Goal: Task Accomplishment & Management: Complete application form

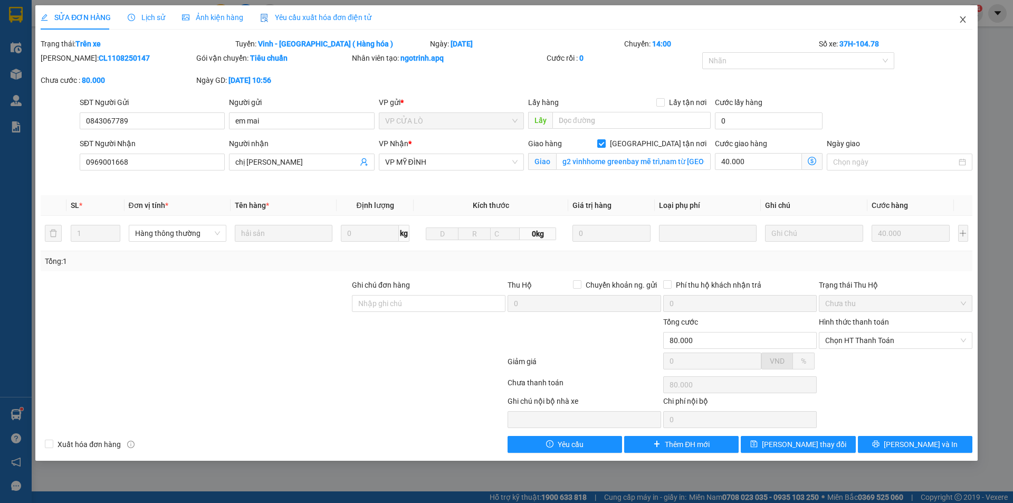
click at [966, 23] on icon "close" at bounding box center [963, 19] width 8 height 8
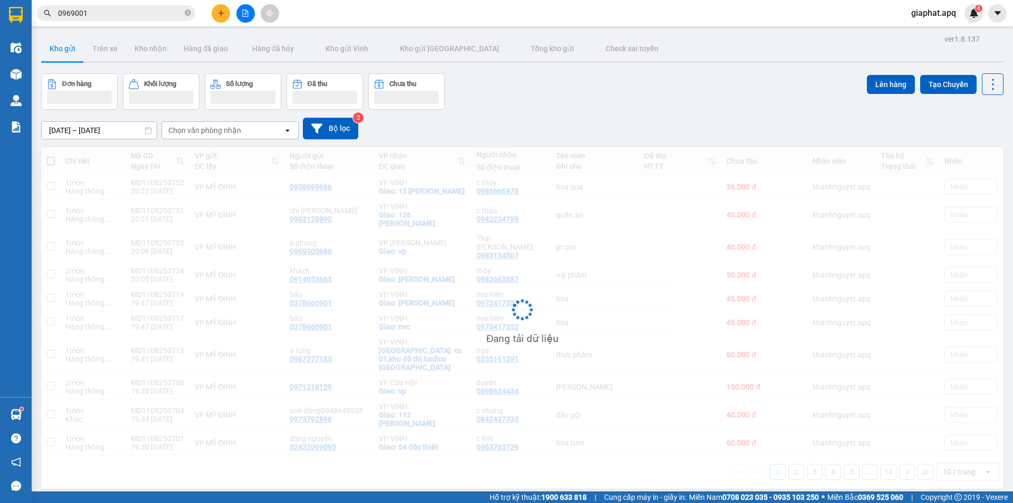
click at [220, 15] on icon "plus" at bounding box center [220, 13] width 7 height 7
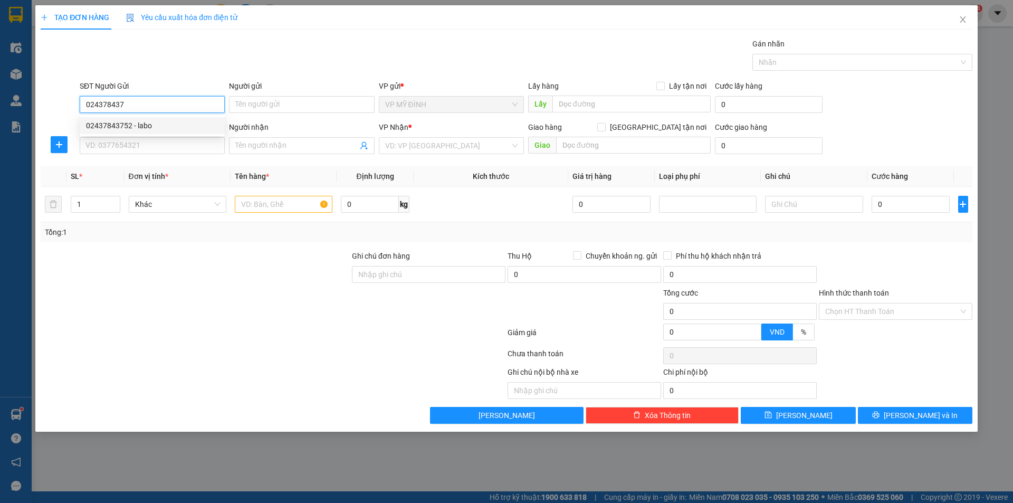
click at [170, 131] on div "02437843752 - labo" at bounding box center [152, 126] width 132 height 12
type input "02437843752"
type input "labo"
click at [181, 106] on input "02437843752" at bounding box center [152, 104] width 145 height 17
click at [182, 106] on input "02437843752" at bounding box center [152, 104] width 145 height 17
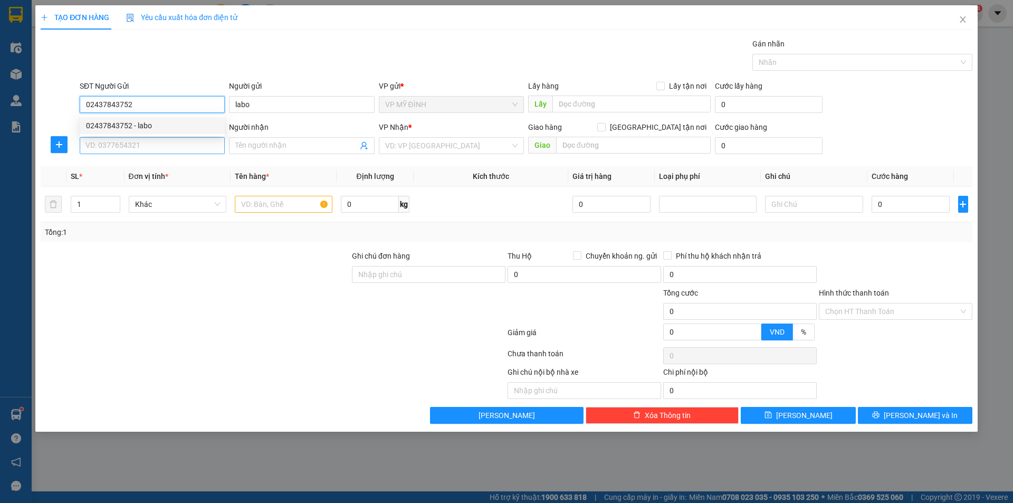
type input "02437843752"
click at [164, 146] on input "SĐT Người Nhận" at bounding box center [152, 145] width 145 height 17
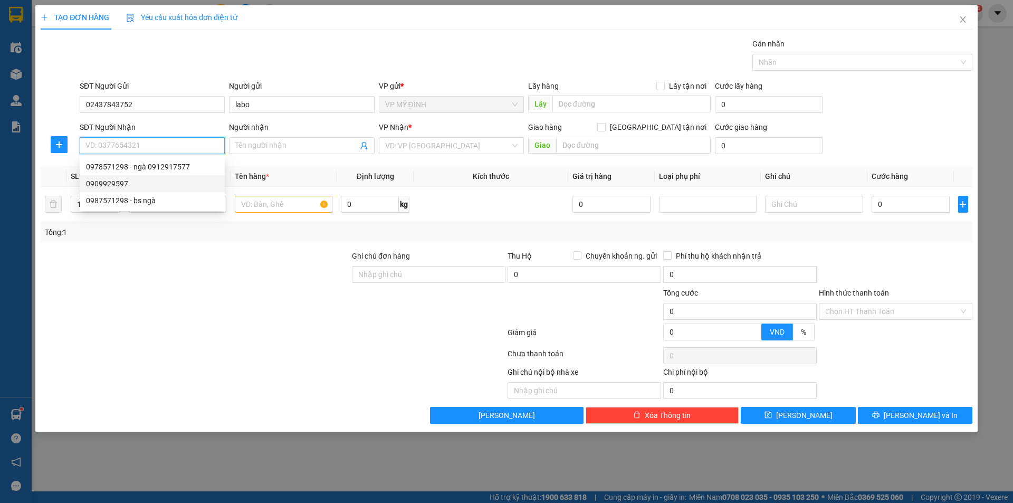
click at [176, 186] on div "0909929597" at bounding box center [152, 184] width 132 height 12
type input "0909929597"
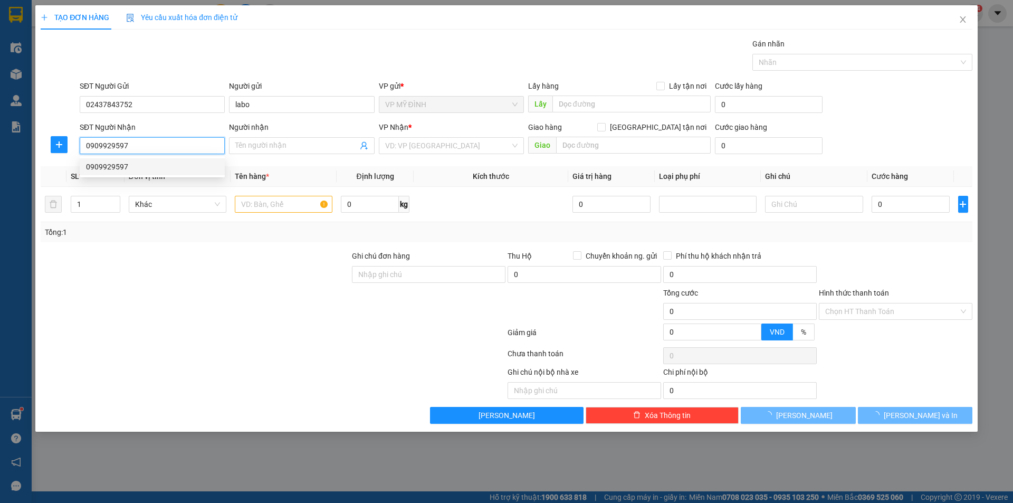
checkbox input "true"
type input "vp"
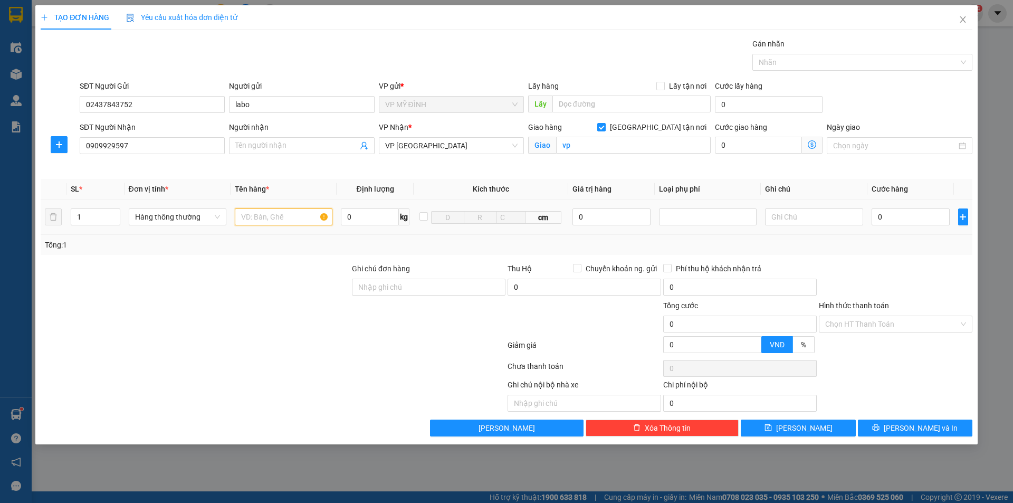
click at [282, 222] on input "text" at bounding box center [284, 216] width 98 height 17
type input "răng"
click at [312, 140] on input "Người nhận" at bounding box center [296, 146] width 122 height 12
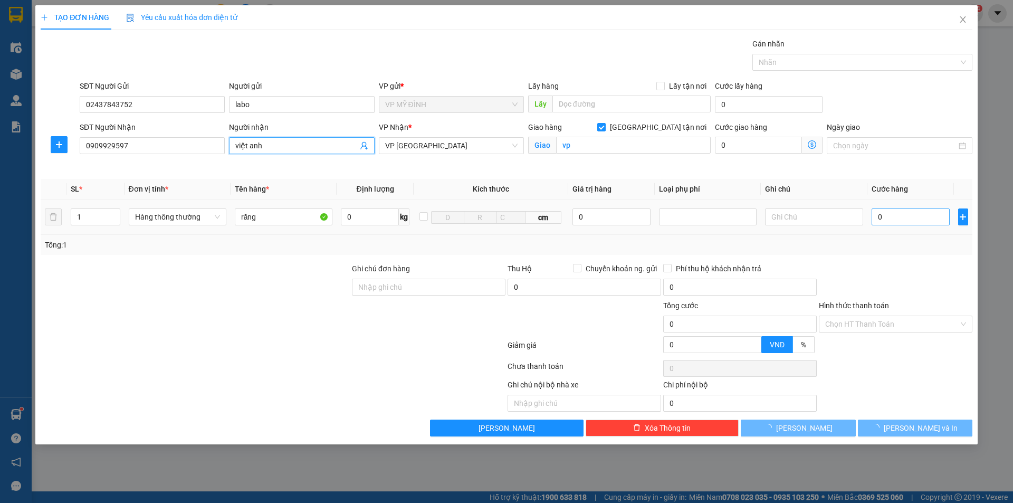
type input "việt anh"
click at [920, 220] on input "0" at bounding box center [911, 216] width 79 height 17
type input "30"
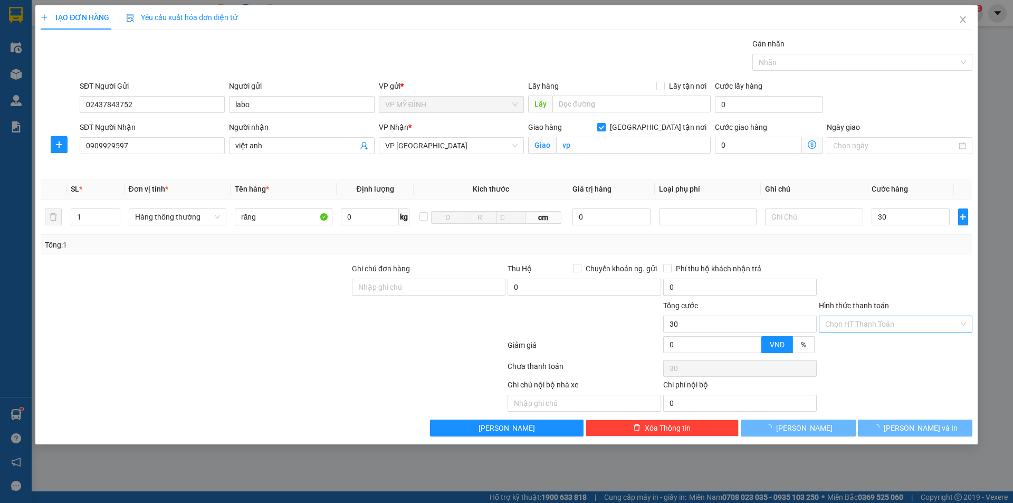
type input "30.000"
click at [893, 325] on input "Hình thức thanh toán" at bounding box center [893, 324] width 134 height 16
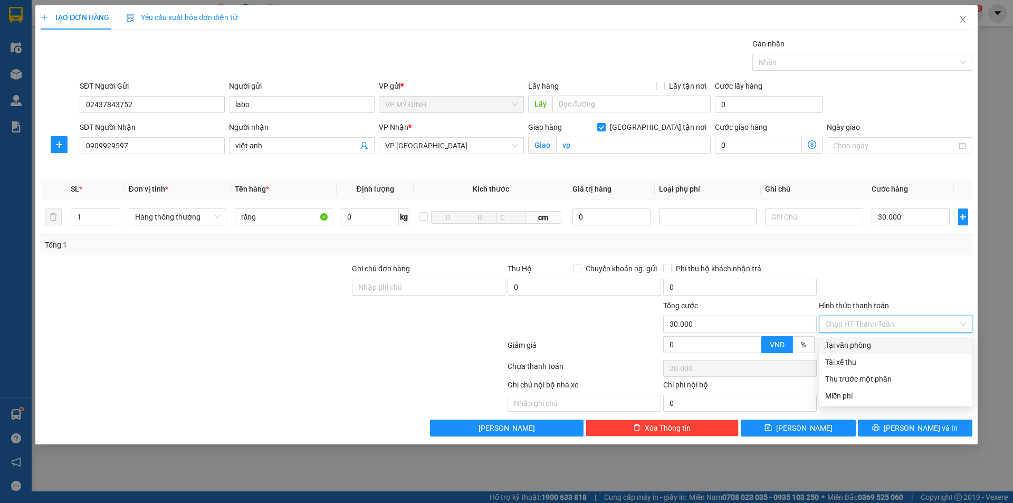
click at [885, 343] on div "Tại văn phòng" at bounding box center [896, 345] width 141 height 12
type input "0"
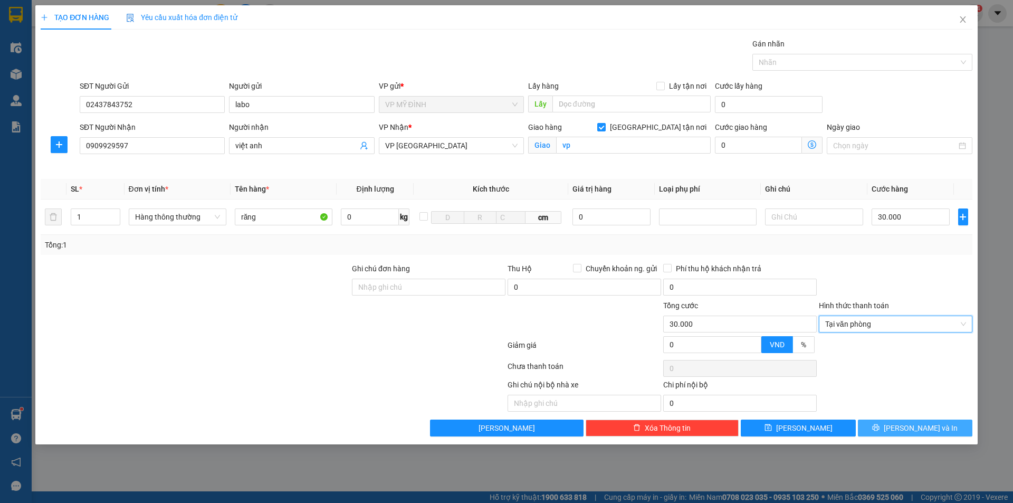
click at [880, 428] on icon "printer" at bounding box center [876, 427] width 7 height 7
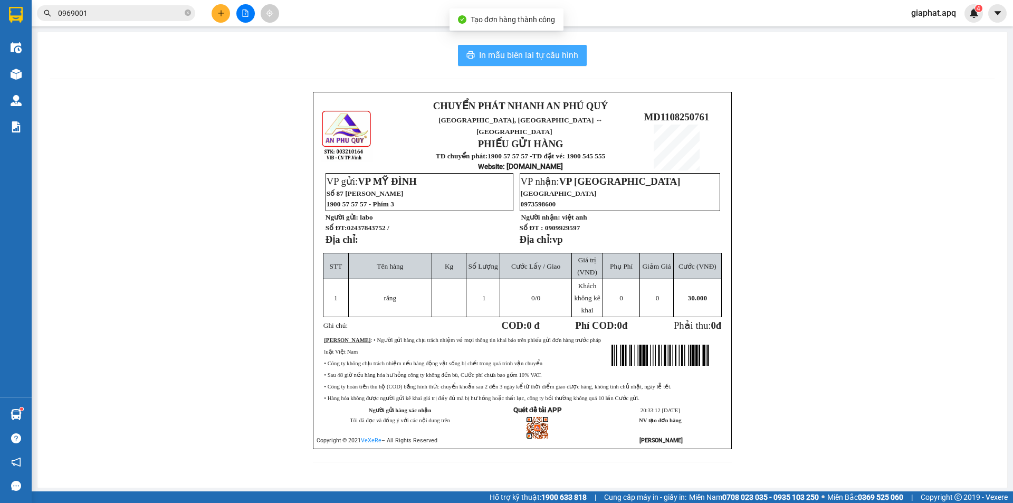
click at [531, 49] on span "In mẫu biên lai tự cấu hình" at bounding box center [528, 55] width 99 height 13
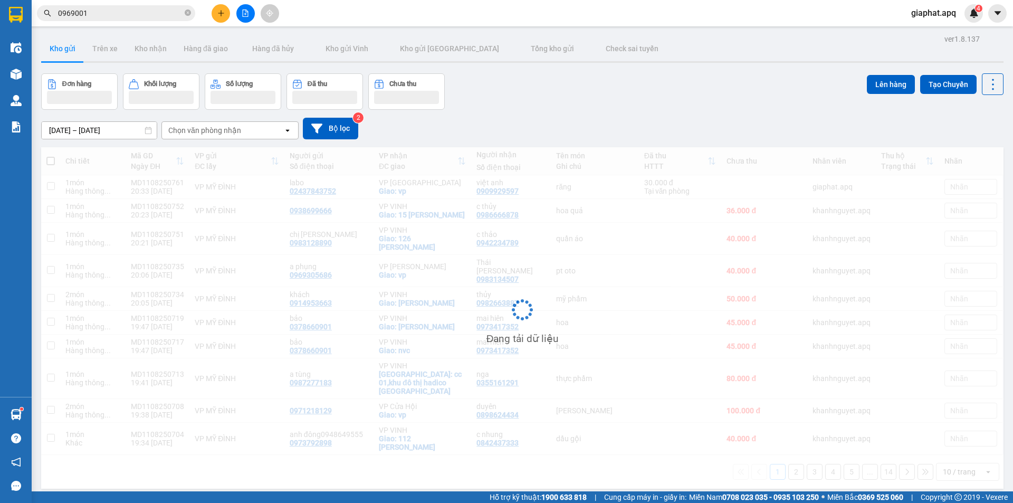
click at [219, 11] on icon "plus" at bounding box center [220, 13] width 7 height 7
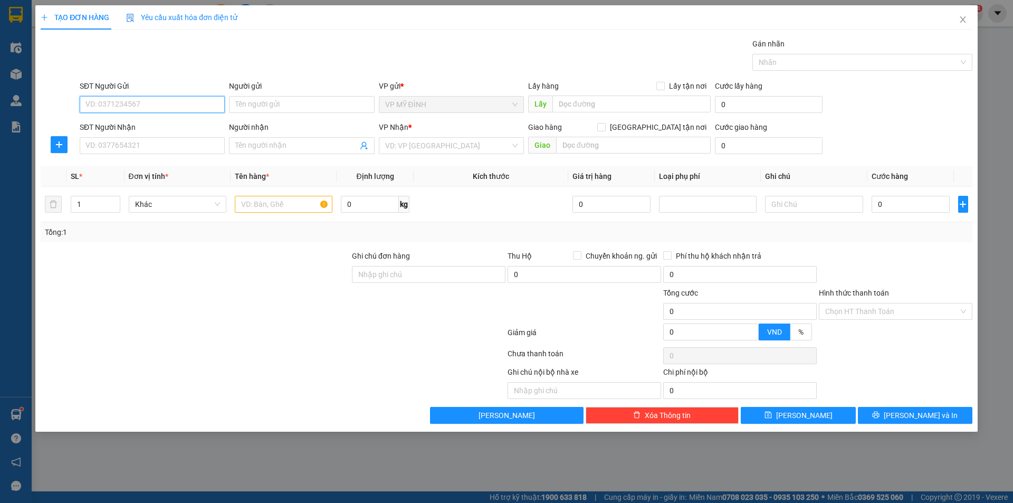
paste input "02437843752"
type input "02437843752"
click at [181, 129] on div "02437843752 - labo" at bounding box center [152, 126] width 132 height 12
type input "labo"
type input "02437843752"
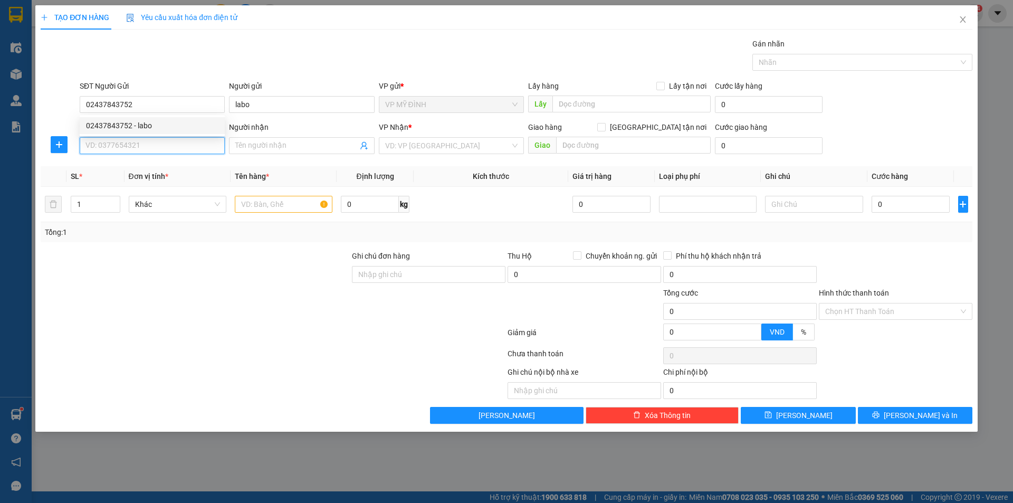
click at [179, 140] on input "SĐT Người Nhận" at bounding box center [152, 145] width 145 height 17
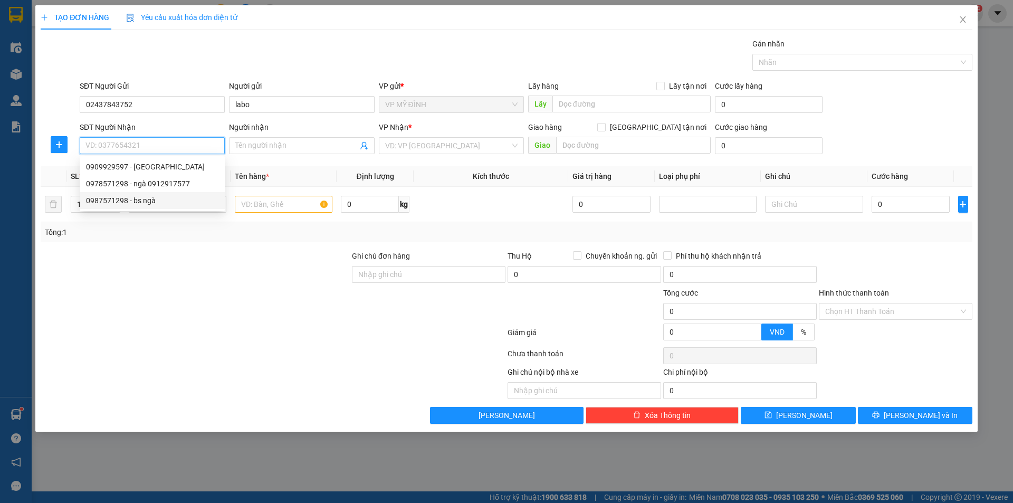
click at [179, 202] on div "0987571298 - bs ngà" at bounding box center [152, 201] width 132 height 12
type input "0987571298"
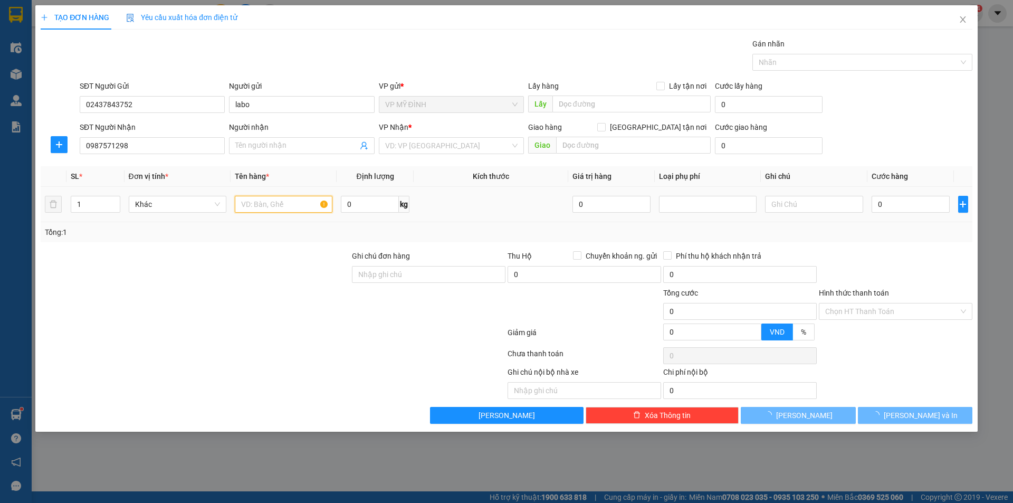
click at [260, 209] on input "text" at bounding box center [284, 204] width 98 height 17
type input "bs ngà"
checkbox input "true"
type input "vp"
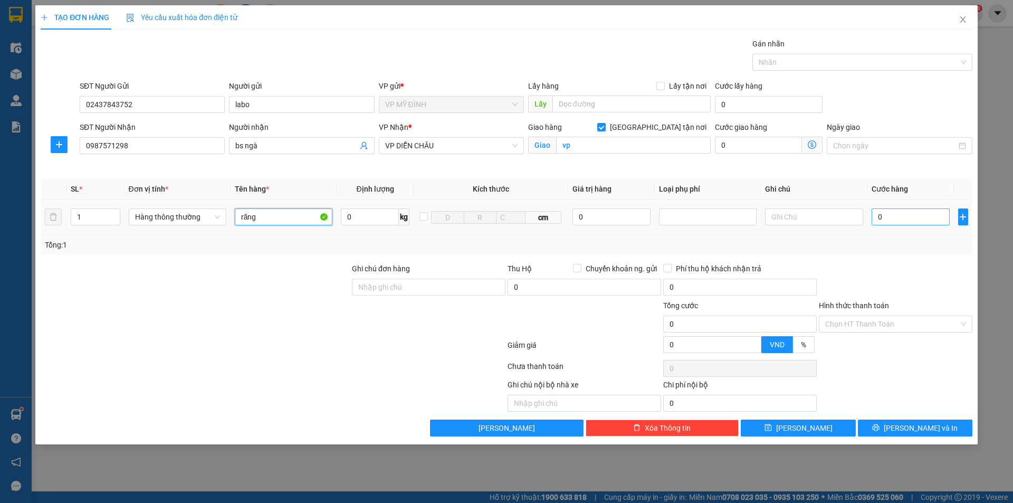
type input "răng"
click at [890, 223] on input "0" at bounding box center [911, 216] width 79 height 17
type input "3"
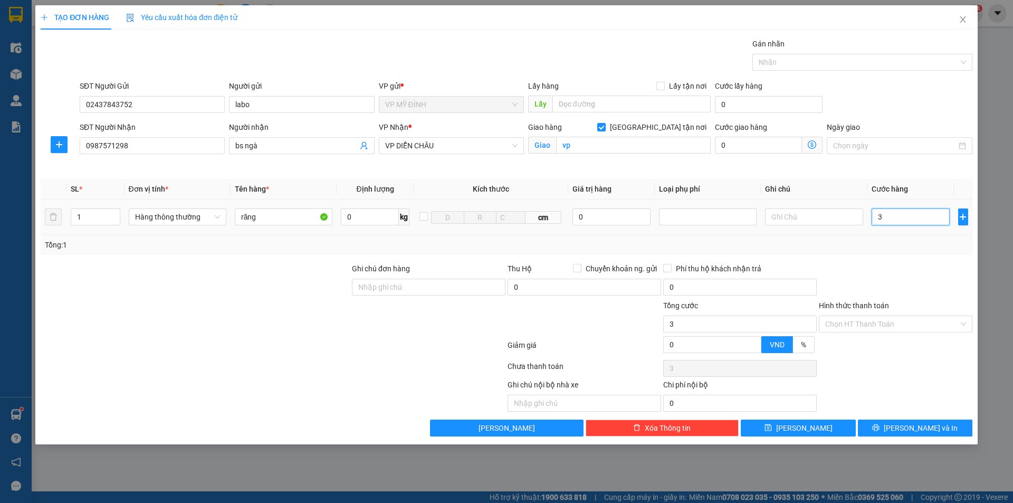
type input "30"
type input "30.000"
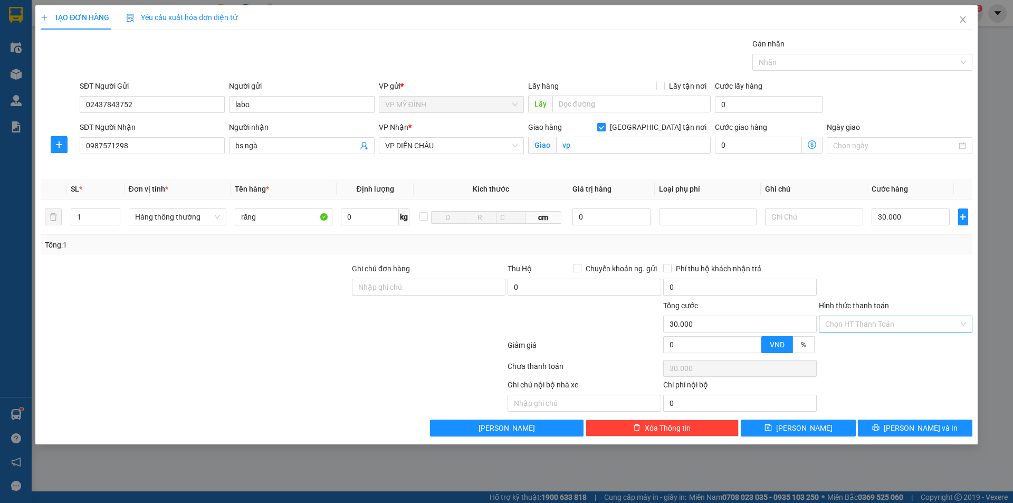
click at [879, 325] on input "Hình thức thanh toán" at bounding box center [893, 324] width 134 height 16
click at [874, 343] on div "Tại văn phòng" at bounding box center [896, 345] width 141 height 12
type input "0"
click at [905, 427] on button "[PERSON_NAME] và In" at bounding box center [915, 428] width 115 height 17
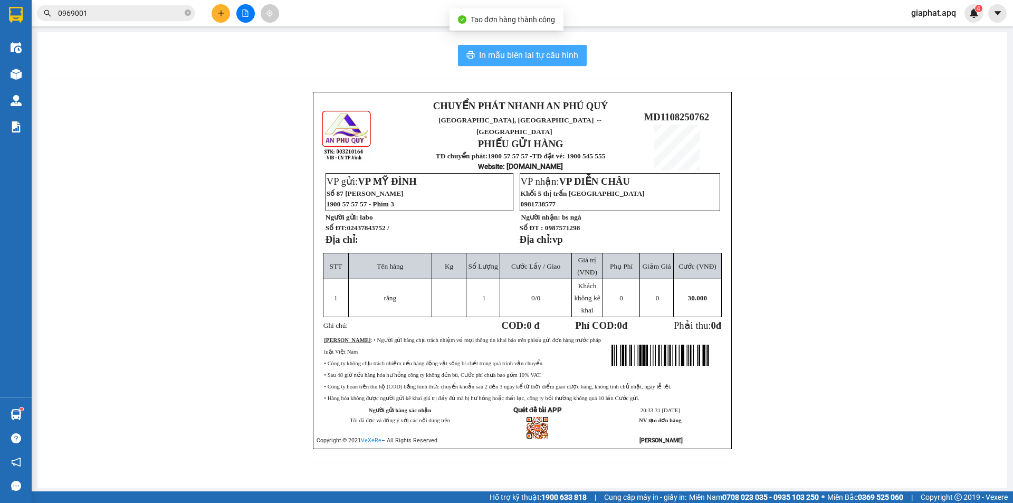
click at [562, 51] on span "In mẫu biên lai tự cấu hình" at bounding box center [528, 55] width 99 height 13
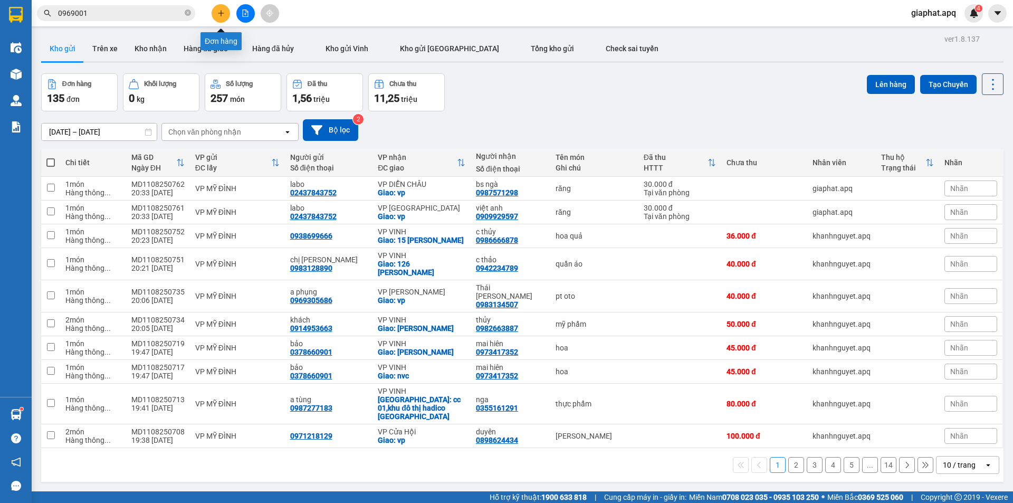
click at [219, 14] on icon "plus" at bounding box center [220, 13] width 7 height 7
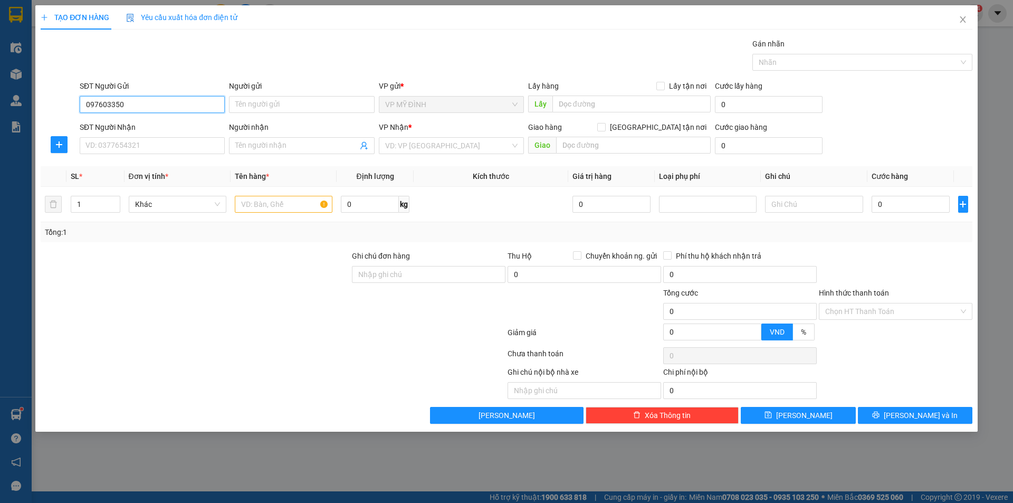
type input "0976033507"
drag, startPoint x: 149, startPoint y: 125, endPoint x: 153, endPoint y: 138, distance: 13.7
click at [149, 126] on div "0976033507 - a tiến" at bounding box center [152, 126] width 132 height 12
type input "a tiến"
type input "0976033507"
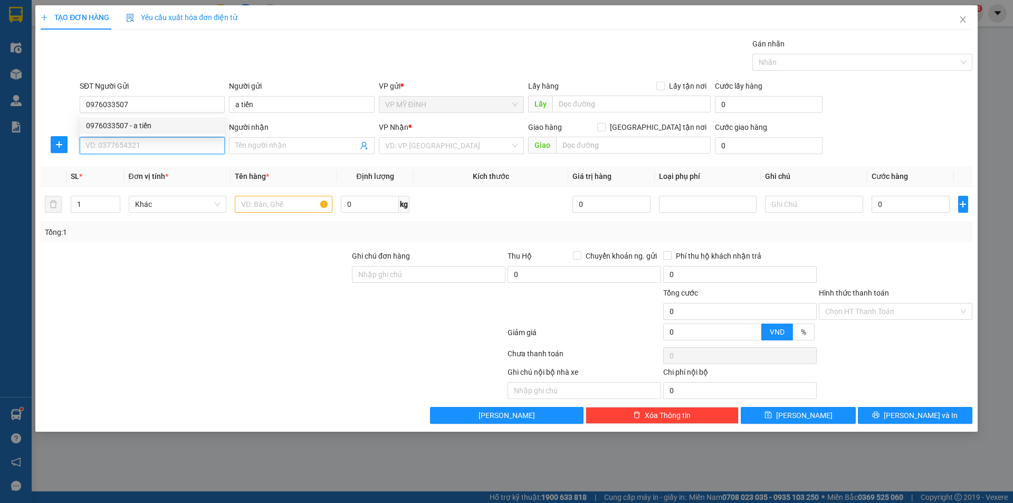
click at [154, 138] on input "SĐT Người Nhận" at bounding box center [152, 145] width 145 height 17
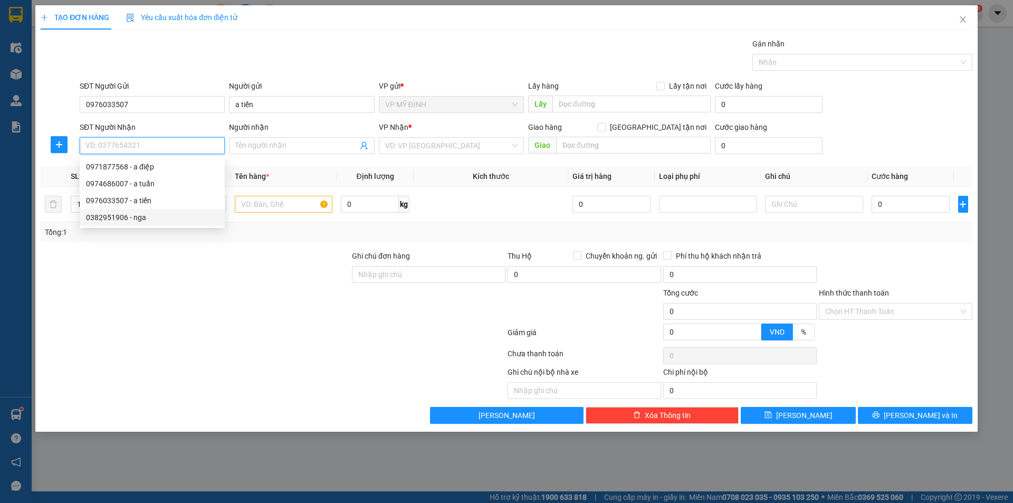
click at [155, 217] on div "0382951906 - nga" at bounding box center [152, 218] width 132 height 12
type input "0382951906"
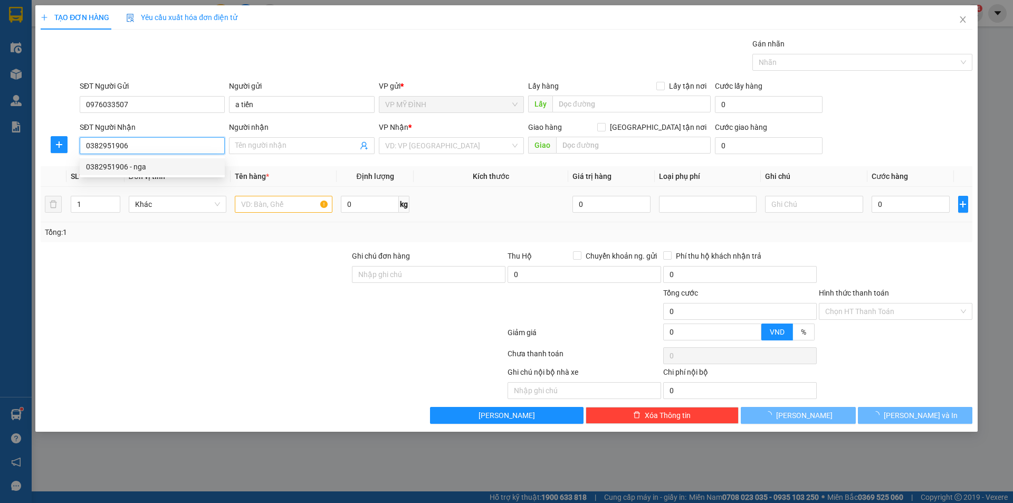
type input "nga"
checkbox input "true"
type input "10 hồ ngọc lãm"
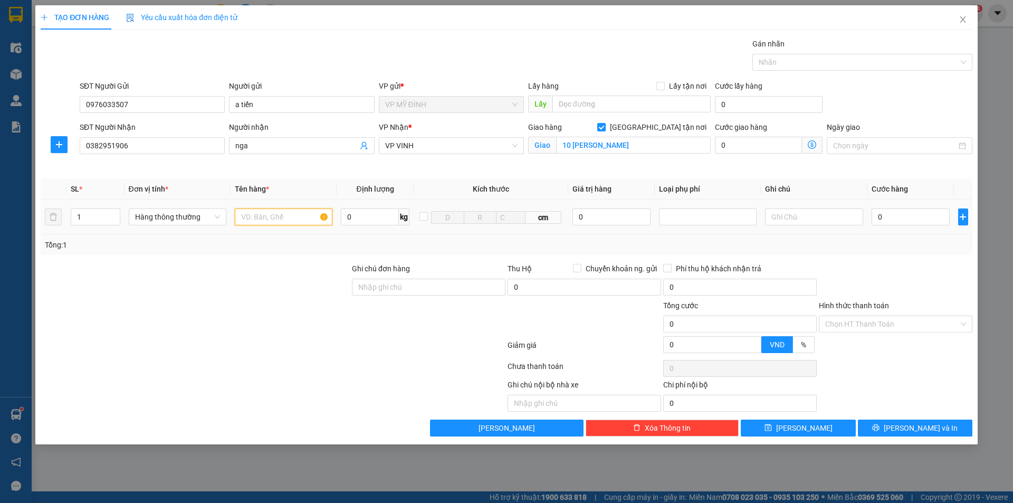
click at [280, 222] on input "text" at bounding box center [284, 216] width 98 height 17
click at [268, 215] on input "text" at bounding box center [284, 216] width 98 height 17
type input "quần áo"
click at [915, 222] on input "0" at bounding box center [911, 216] width 79 height 17
type input "50"
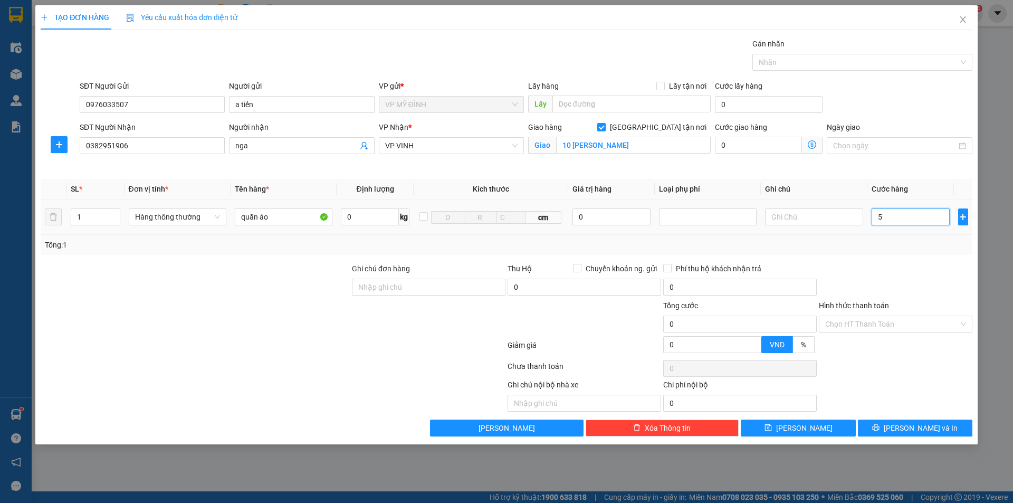
type input "50"
type input "50.000"
click at [889, 325] on input "Hình thức thanh toán" at bounding box center [893, 324] width 134 height 16
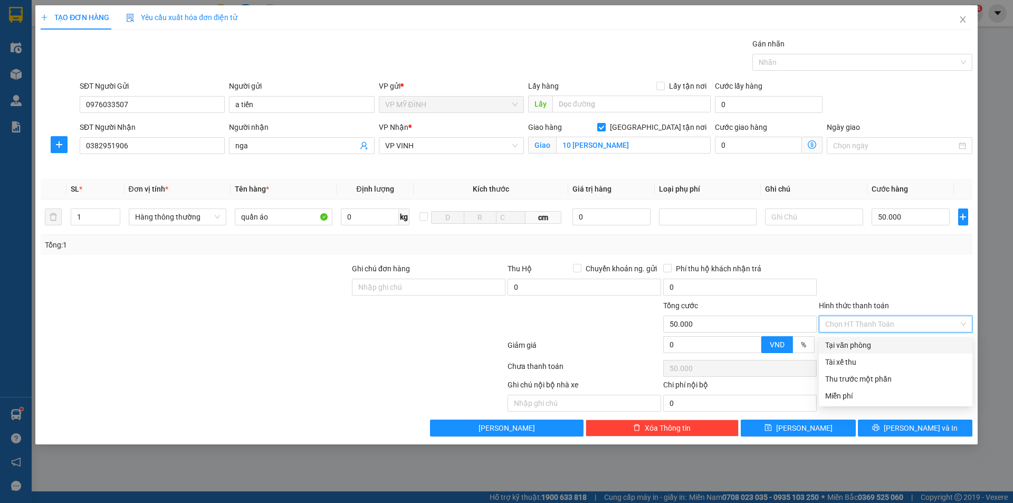
drag, startPoint x: 877, startPoint y: 343, endPoint x: 883, endPoint y: 354, distance: 12.5
click at [877, 344] on div "Tại văn phòng" at bounding box center [896, 345] width 141 height 12
type input "0"
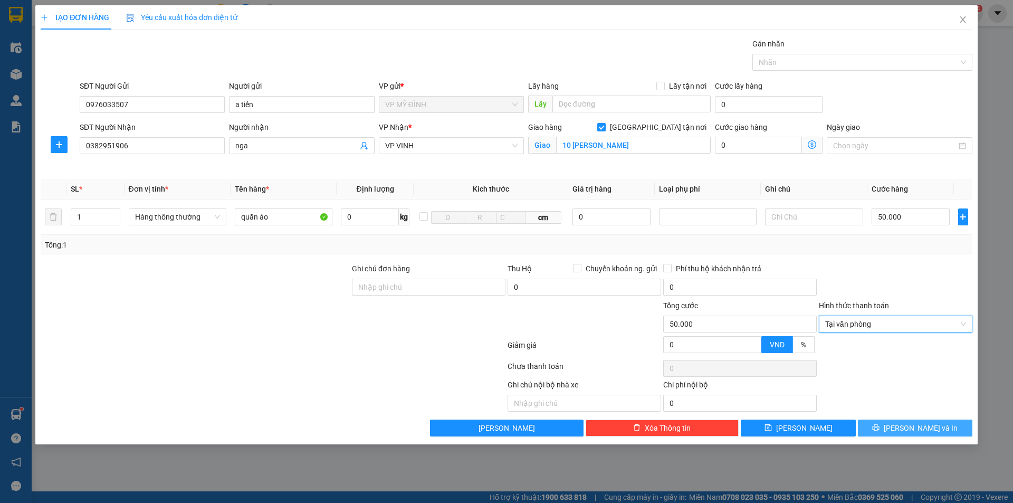
click at [892, 428] on button "[PERSON_NAME] và In" at bounding box center [915, 428] width 115 height 17
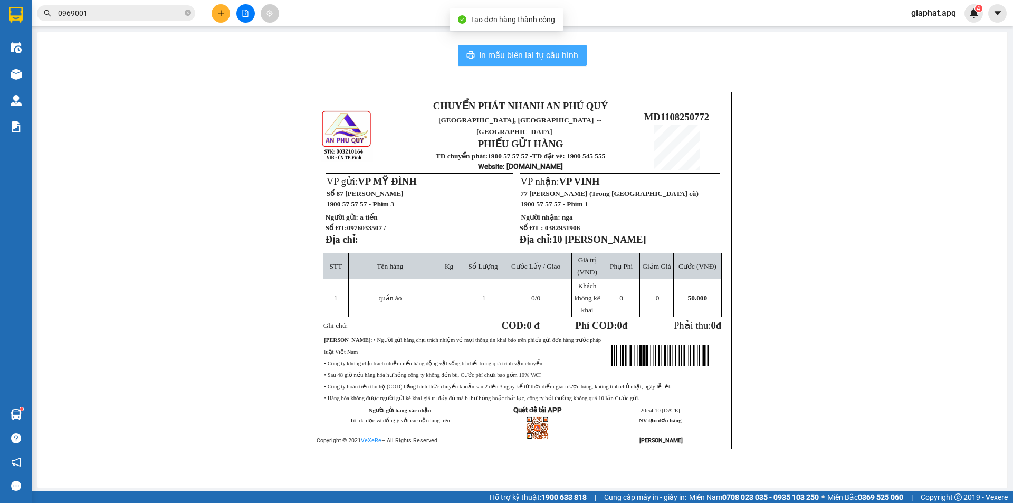
click at [556, 54] on span "In mẫu biên lai tự cấu hình" at bounding box center [528, 55] width 99 height 13
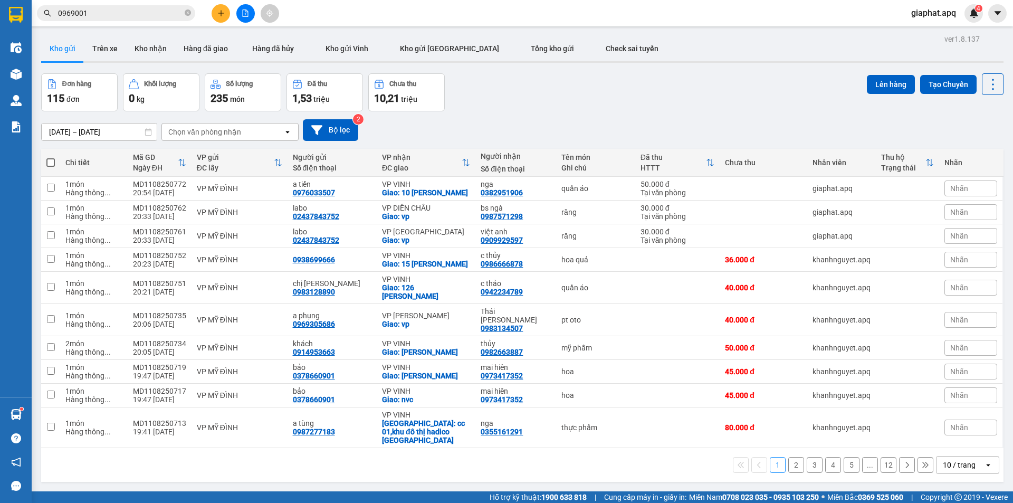
click at [219, 13] on icon "plus" at bounding box center [220, 13] width 7 height 7
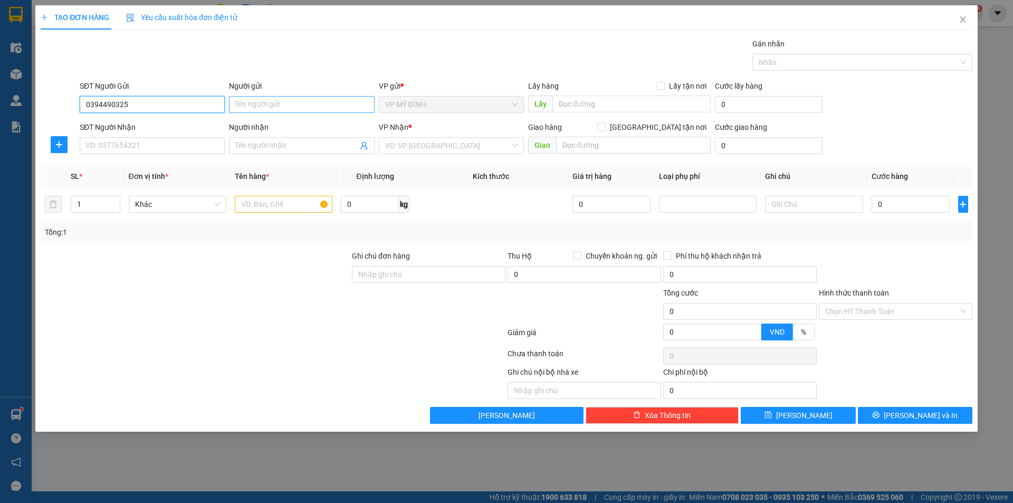
type input "0394490325"
click at [266, 100] on input "Người gửi" at bounding box center [301, 104] width 145 height 17
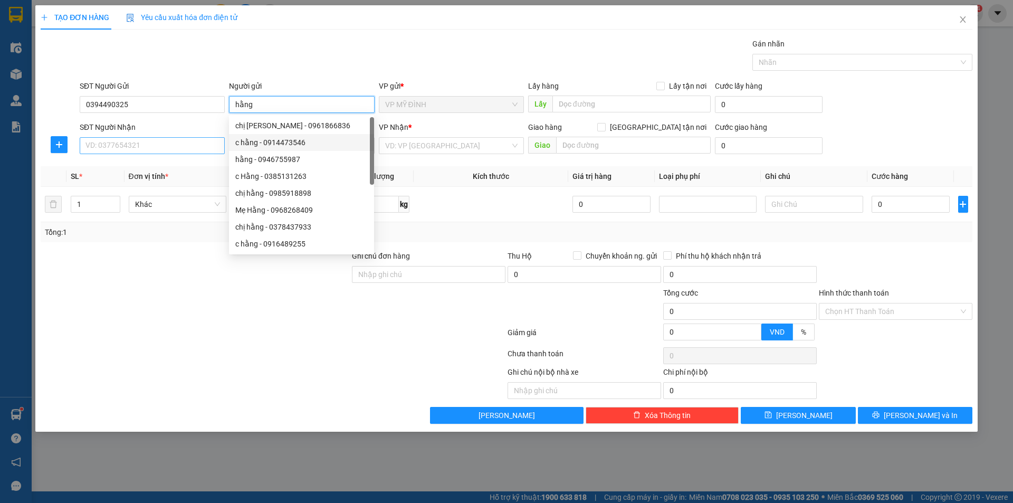
type input "hằng"
click at [216, 154] on input "SĐT Người Nhận" at bounding box center [152, 145] width 145 height 17
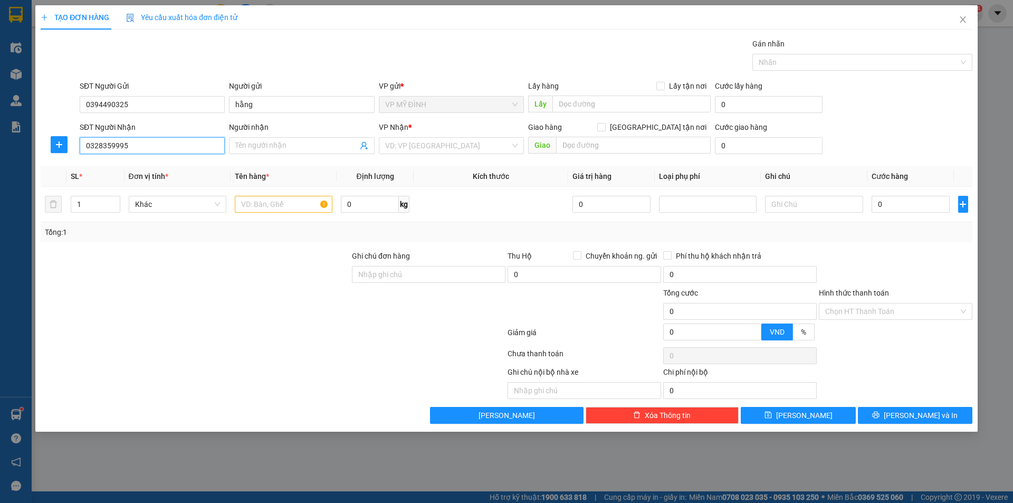
type input "0328359995"
click at [287, 136] on div "Người nhận" at bounding box center [301, 129] width 145 height 16
click at [282, 154] on div "Người nhận Tên người nhận" at bounding box center [301, 139] width 145 height 37
click at [289, 143] on input "Người nhận" at bounding box center [296, 146] width 122 height 12
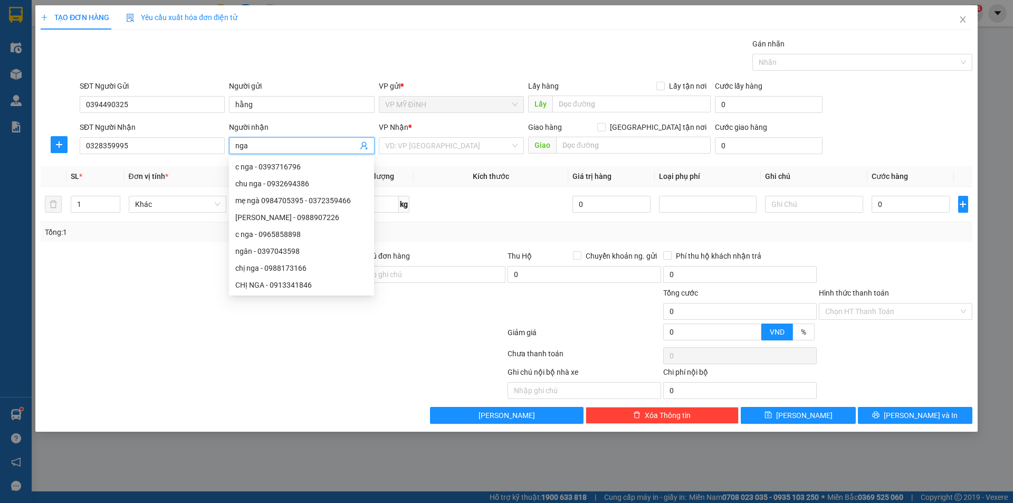
type input "nga"
click at [442, 137] on div "VP Nhận *" at bounding box center [451, 129] width 145 height 16
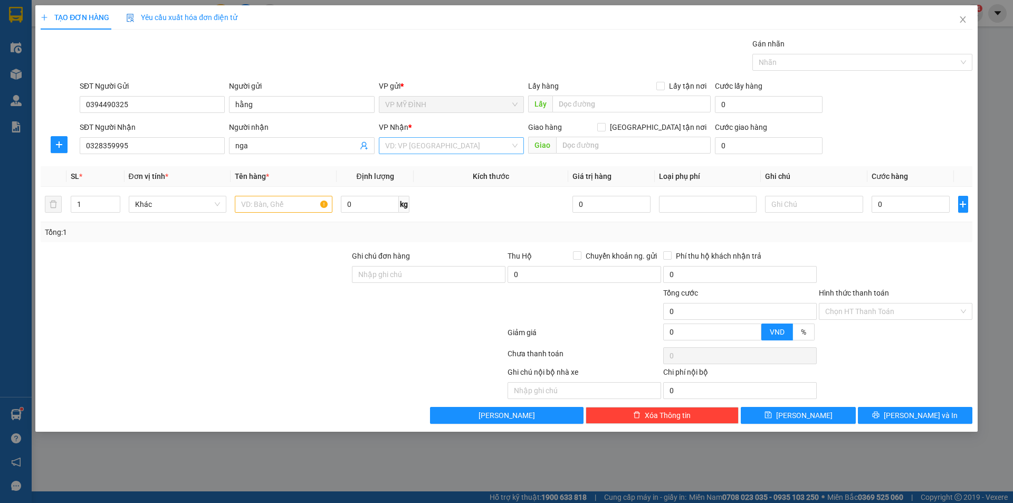
click at [440, 146] on input "search" at bounding box center [447, 146] width 125 height 16
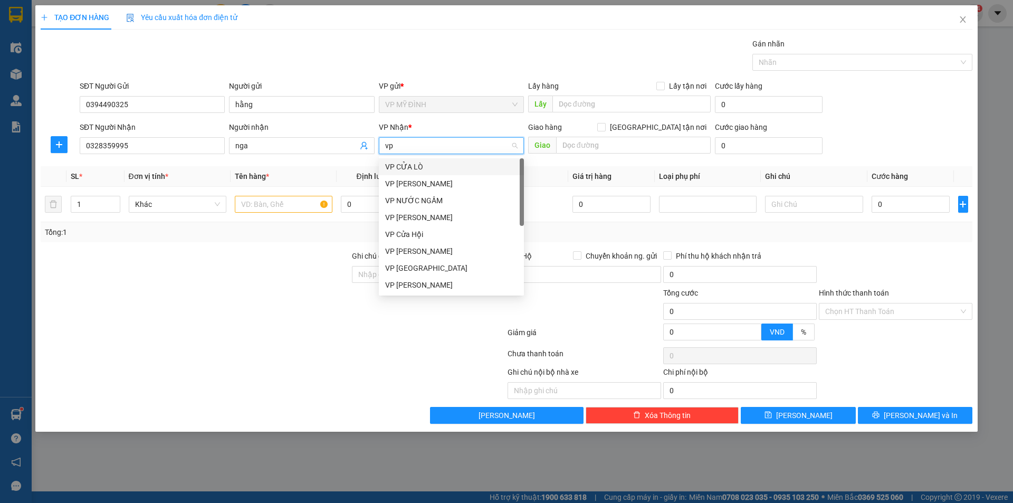
type input "vp c"
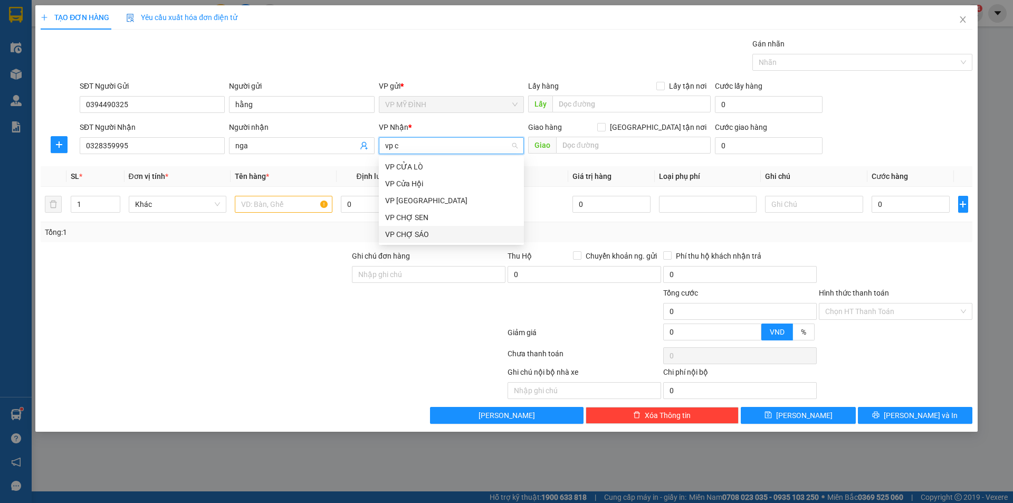
click at [413, 230] on div "VP CHỢ SÁO" at bounding box center [451, 235] width 132 height 12
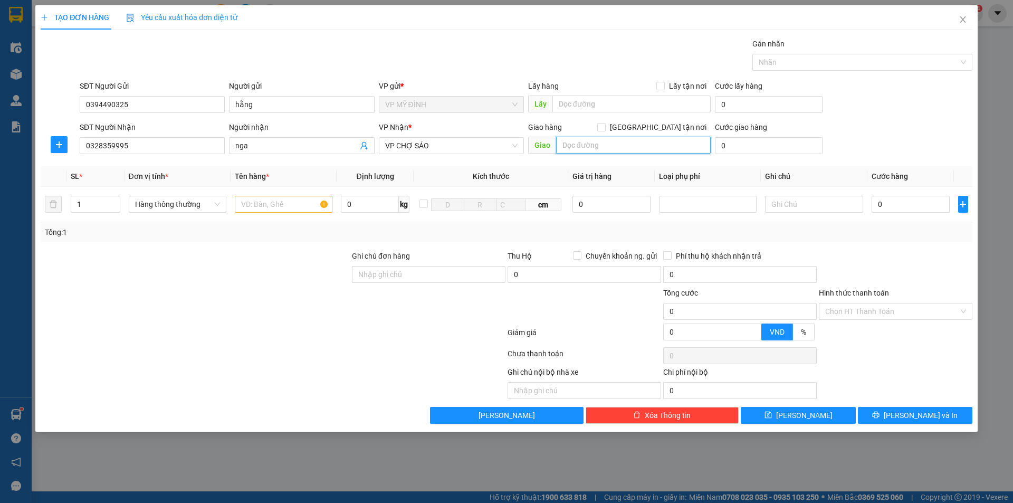
click at [630, 143] on input "text" at bounding box center [633, 145] width 155 height 17
type input "vp"
click at [605, 130] on input "[GEOGRAPHIC_DATA][PERSON_NAME] nơi" at bounding box center [601, 126] width 7 height 7
checkbox input "true"
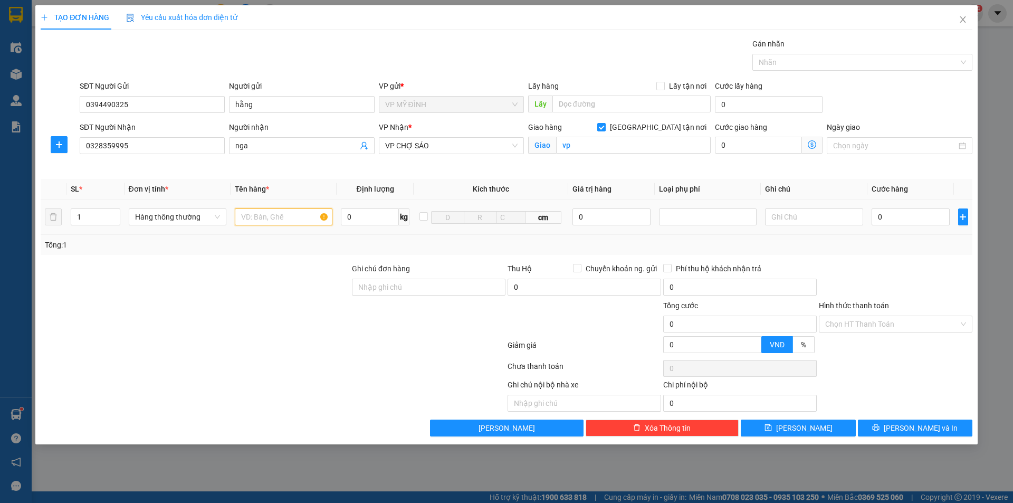
click at [297, 218] on input "text" at bounding box center [284, 216] width 98 height 17
type input "thuốc"
click at [915, 215] on input "0" at bounding box center [911, 216] width 79 height 17
type input "3"
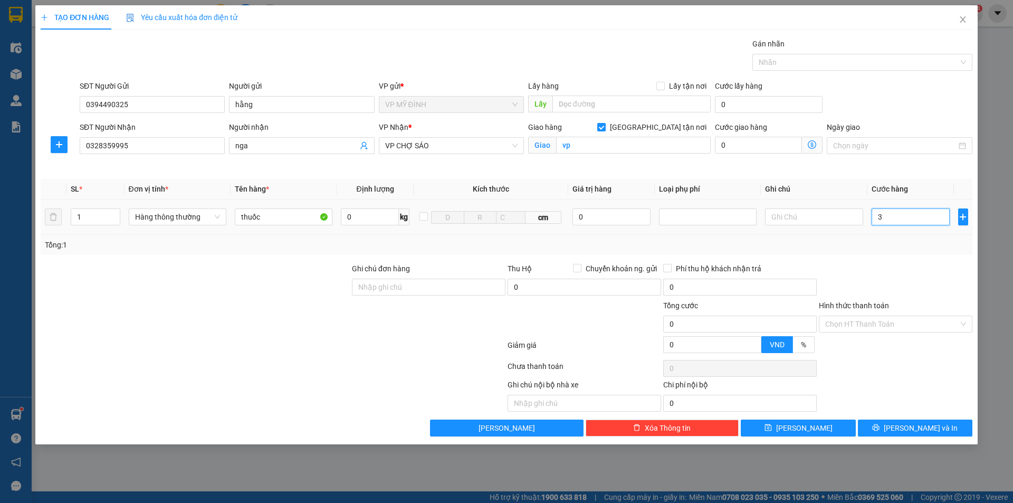
type input "3"
type input "30"
type input "30.000"
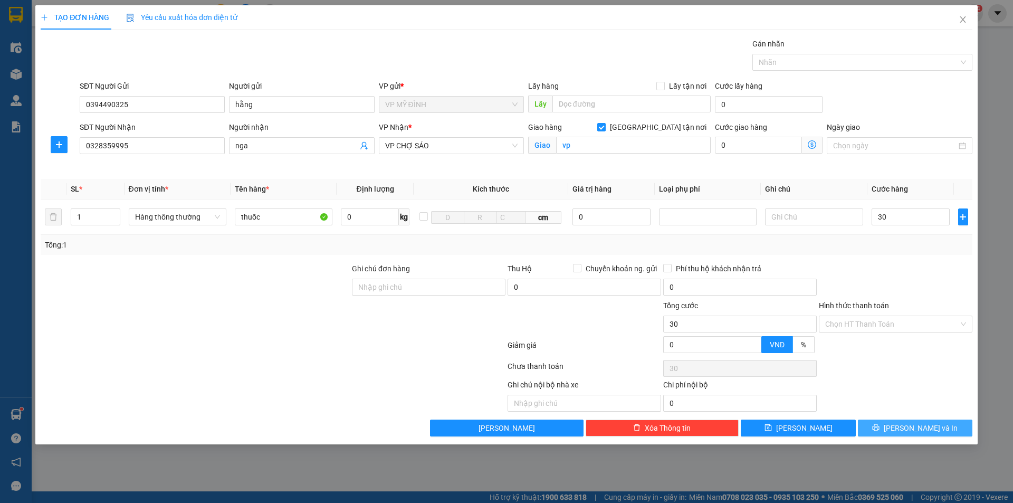
type input "30.000"
click at [932, 433] on span "[PERSON_NAME] và In" at bounding box center [921, 428] width 74 height 12
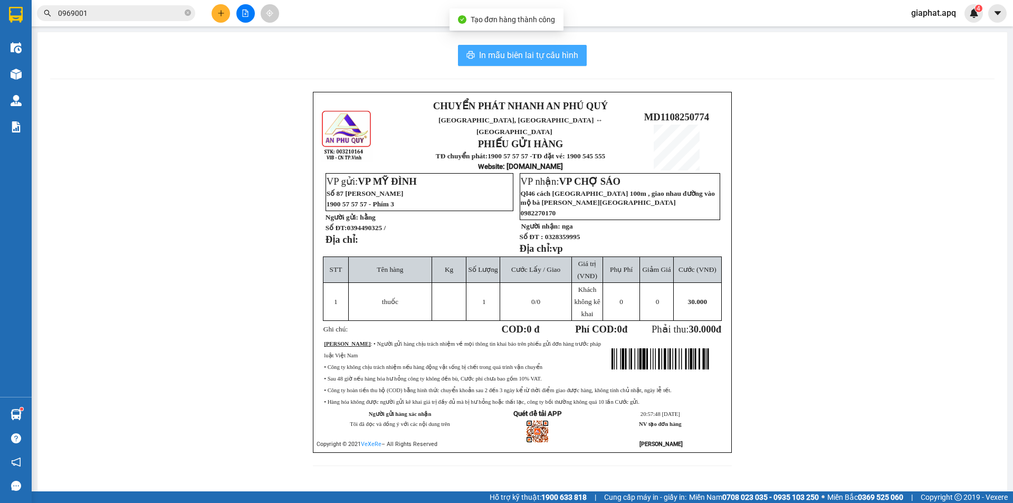
click at [555, 57] on span "In mẫu biên lai tự cấu hình" at bounding box center [528, 55] width 99 height 13
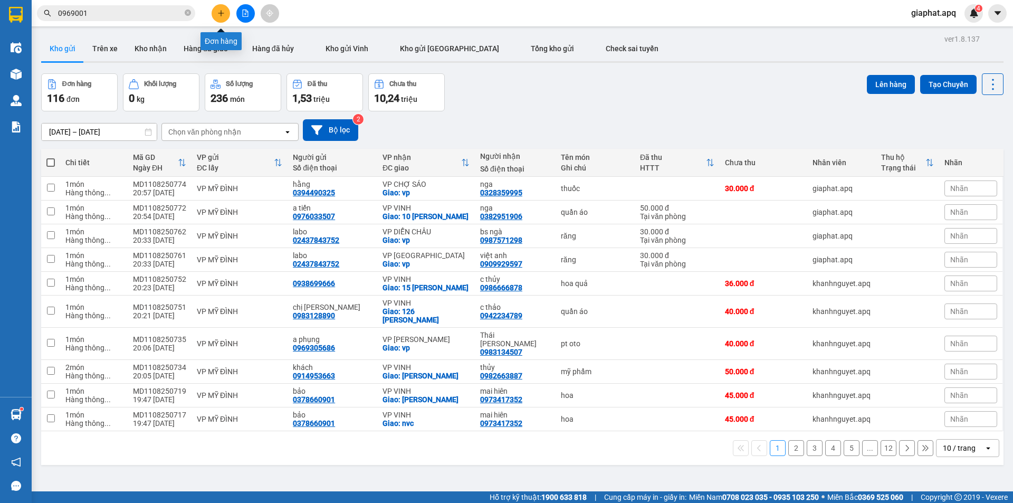
click at [218, 10] on icon "plus" at bounding box center [220, 13] width 7 height 7
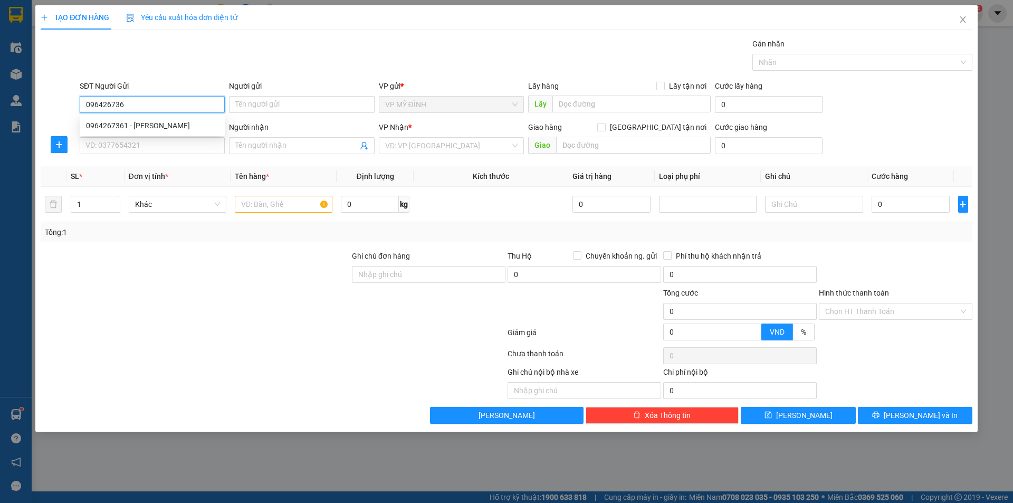
type input "0964267361"
click at [171, 127] on div "0964267361 - c chinh" at bounding box center [152, 126] width 132 height 12
type input "c chinh"
type input "0964267361"
click at [171, 140] on input "SĐT Người Nhận" at bounding box center [152, 145] width 145 height 17
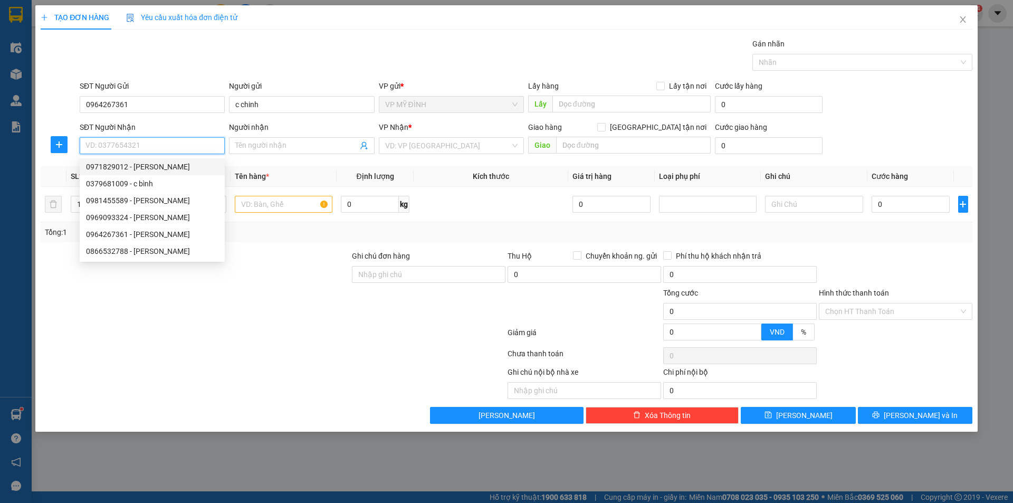
drag, startPoint x: 176, startPoint y: 162, endPoint x: 179, endPoint y: 154, distance: 8.3
click at [176, 162] on div "0971829012 - ngọc anh" at bounding box center [152, 167] width 132 height 12
type input "0971829012"
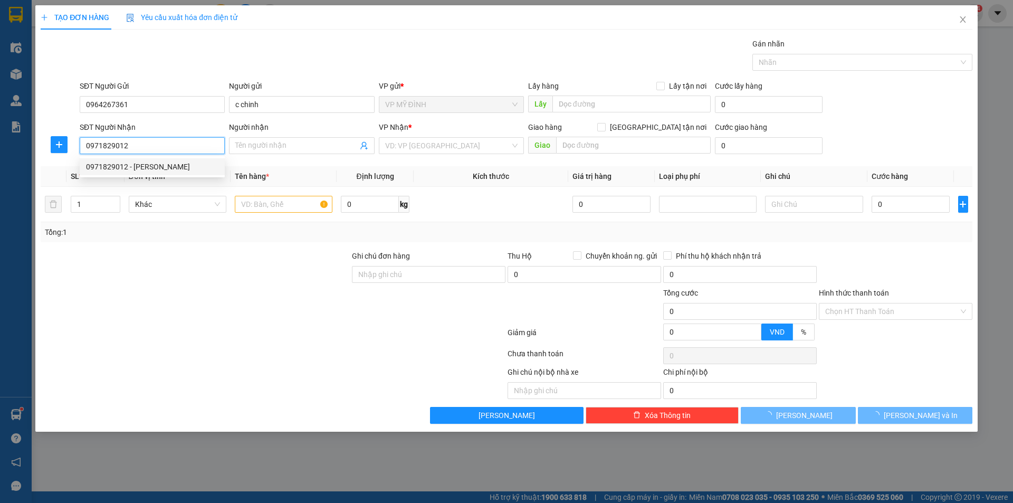
type input "ngọc anh"
checkbox input "true"
type input "36 nguyễn thị định"
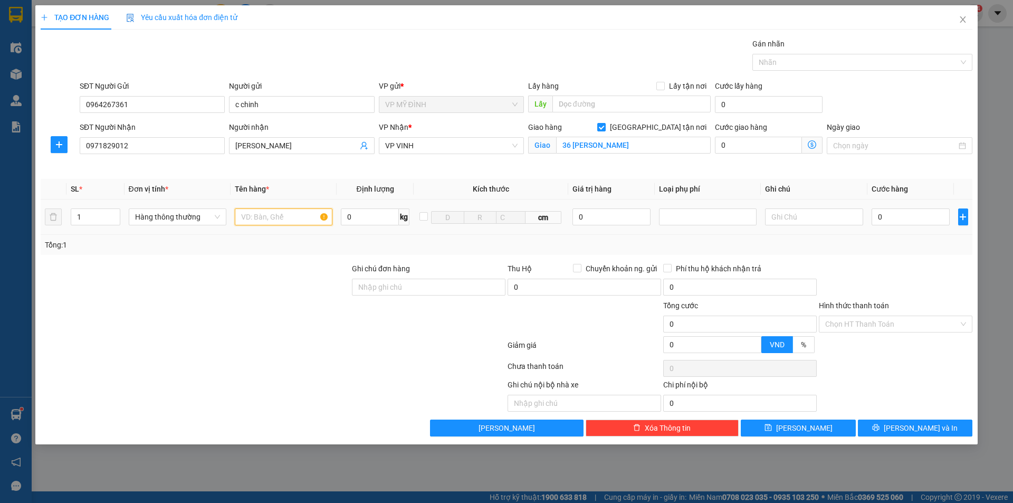
click at [282, 220] on input "text" at bounding box center [284, 216] width 98 height 17
type input "giấy tờ"
click at [909, 225] on div "0" at bounding box center [911, 216] width 79 height 21
click at [912, 220] on input "0" at bounding box center [911, 216] width 79 height 17
type input "3"
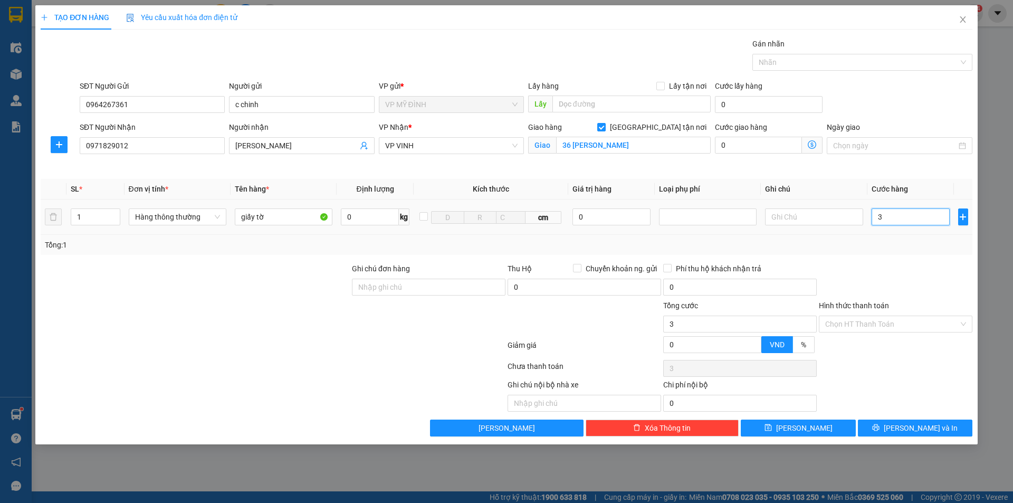
type input "3"
type input "30"
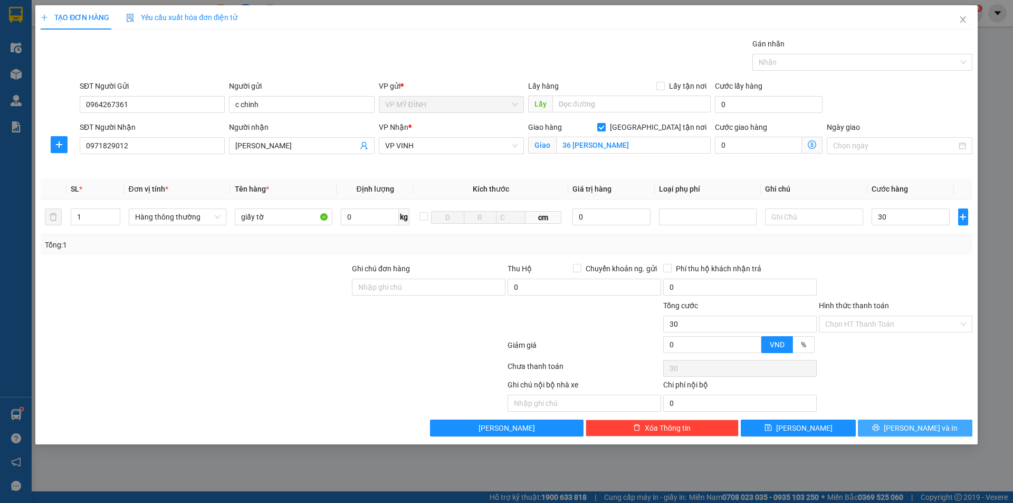
type input "30.000"
click at [898, 423] on button "[PERSON_NAME] và In" at bounding box center [915, 428] width 115 height 17
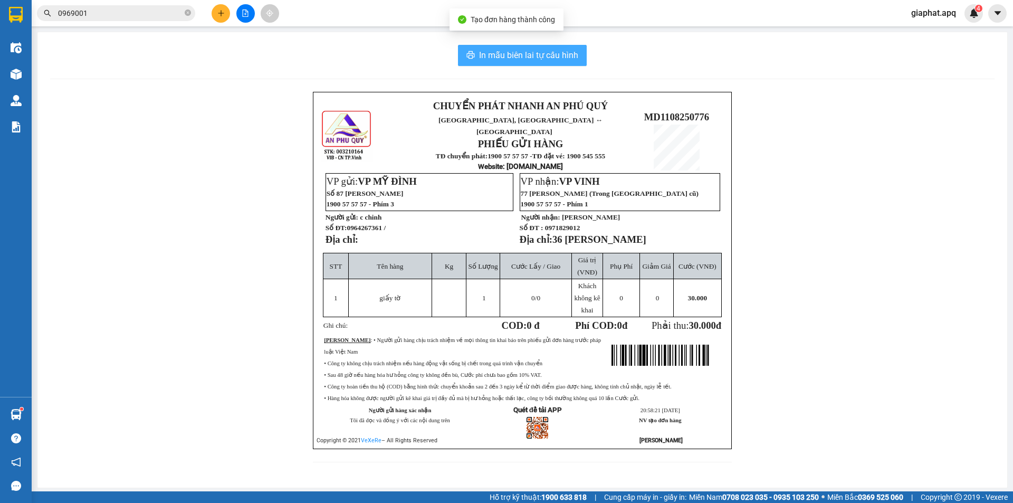
click at [507, 48] on button "In mẫu biên lai tự cấu hình" at bounding box center [522, 55] width 129 height 21
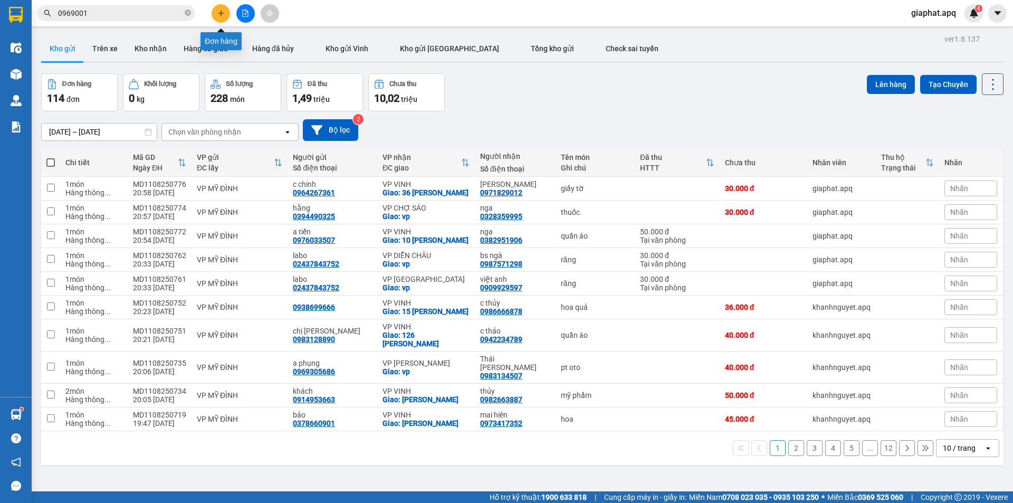
click at [224, 16] on icon "plus" at bounding box center [220, 13] width 7 height 7
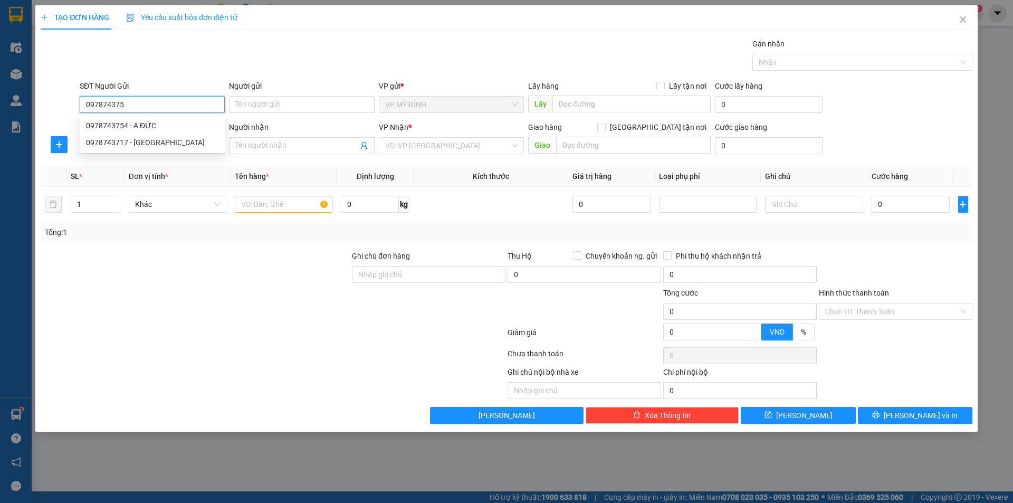
type input "0978743754"
drag, startPoint x: 159, startPoint y: 129, endPoint x: 160, endPoint y: 150, distance: 21.1
click at [159, 130] on div "0978743754 - A ĐỨC" at bounding box center [152, 126] width 132 height 12
type input "A ĐỨC"
checkbox input "true"
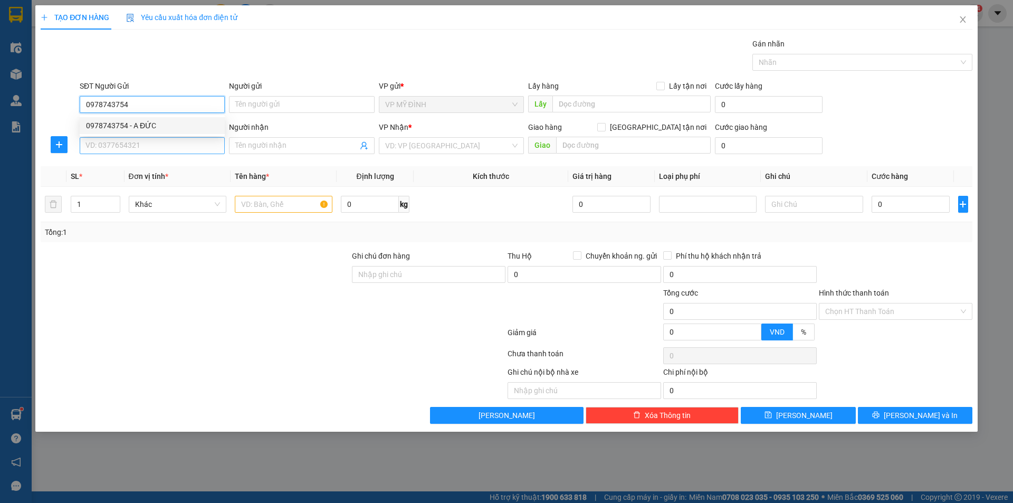
type input "xe máy theo ng ( 07 )"
type input "0978743754"
click at [160, 150] on input "SĐT Người Nhận" at bounding box center [152, 145] width 145 height 17
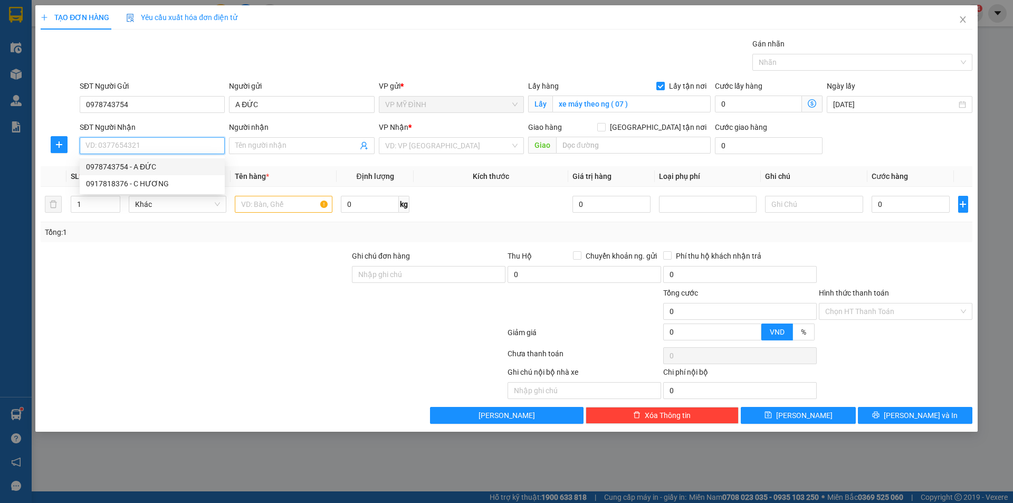
click at [211, 139] on input "SĐT Người Nhận" at bounding box center [152, 145] width 145 height 17
type input "0375372928"
click at [289, 147] on input "Người nhận" at bounding box center [296, 146] width 122 height 12
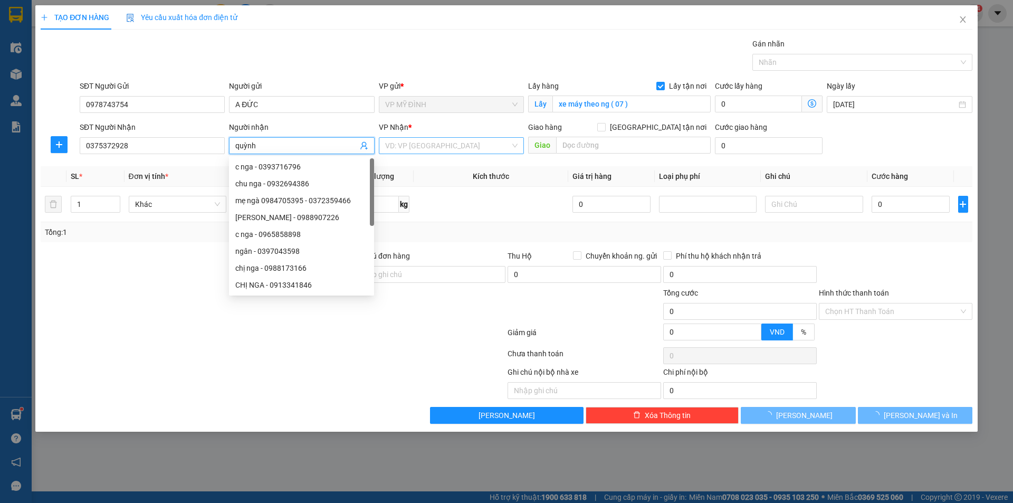
type input "quỳnh"
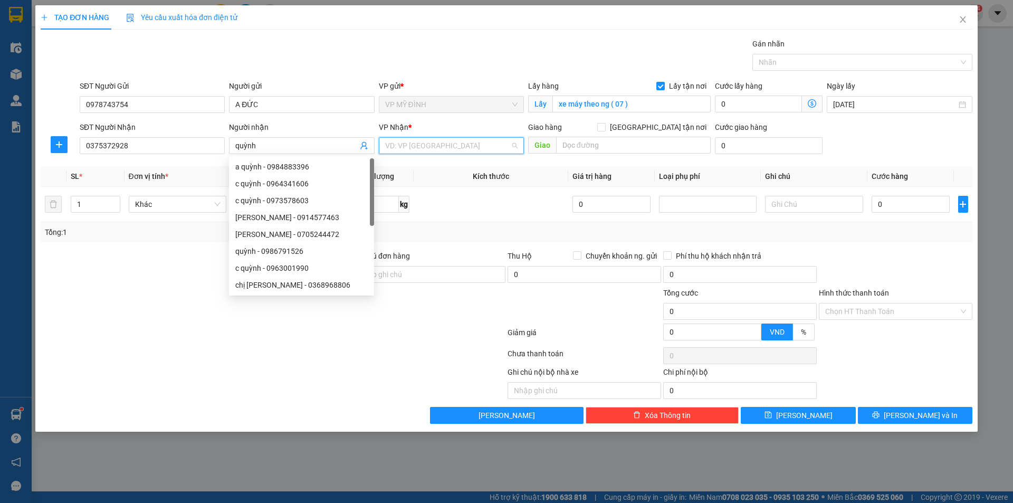
click at [427, 147] on input "search" at bounding box center [447, 146] width 125 height 16
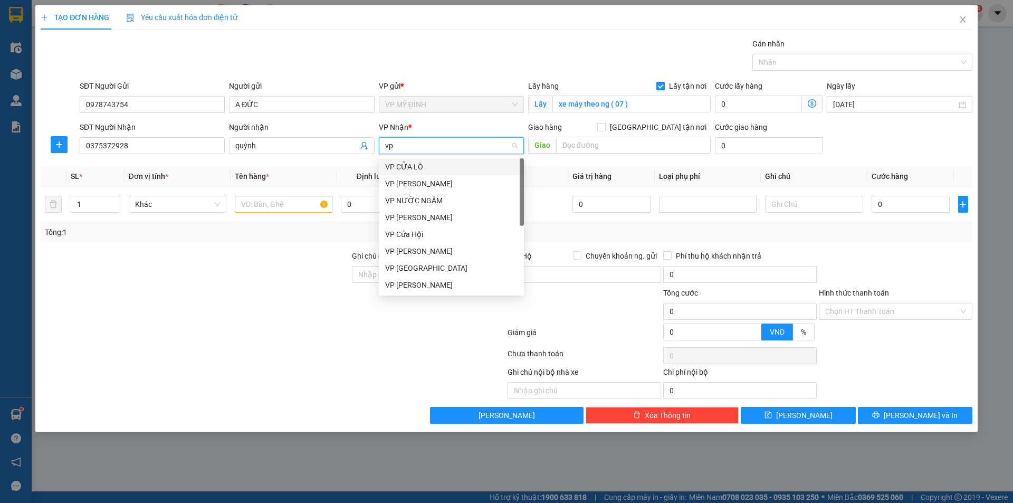
type input "vp v"
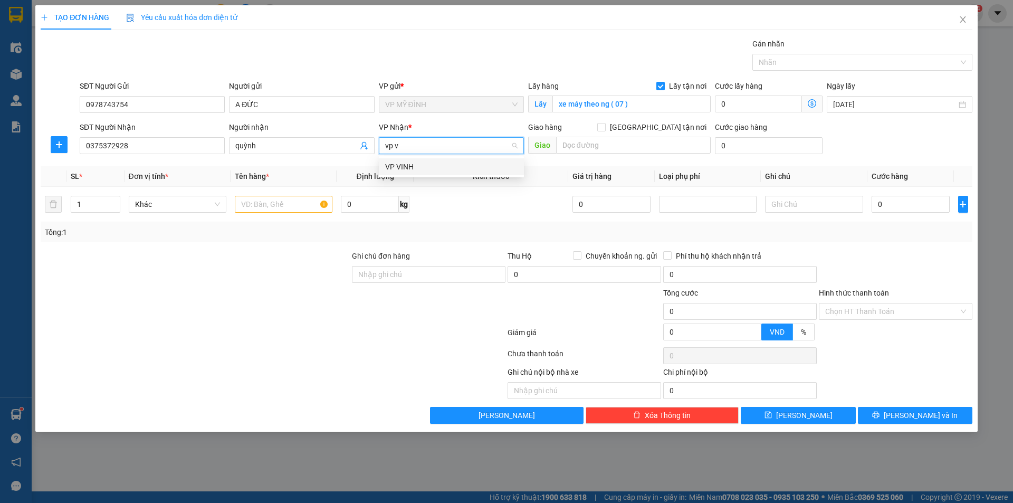
click at [416, 168] on div "VP VINH" at bounding box center [451, 167] width 132 height 12
click at [609, 144] on input "text" at bounding box center [633, 145] width 155 height 17
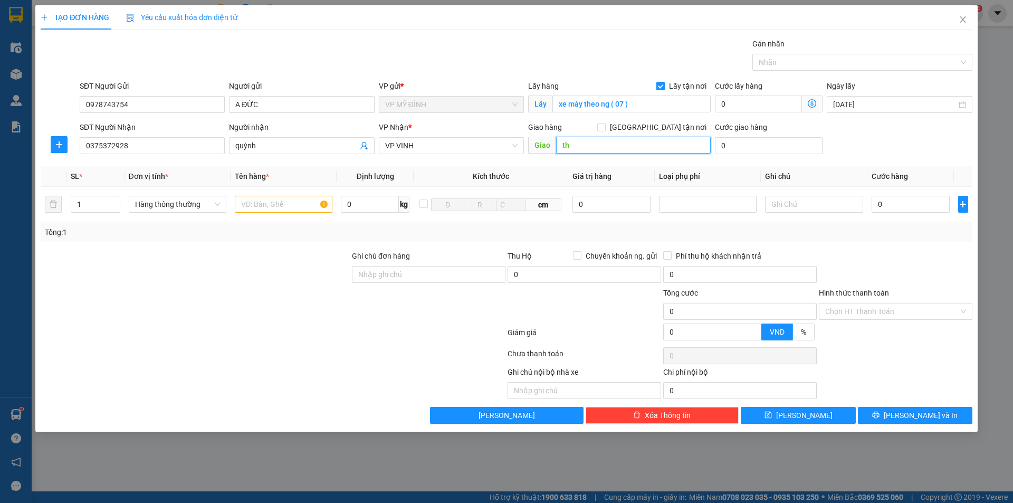
type input "t"
type input "18 duy tân"
click at [605, 125] on input "[GEOGRAPHIC_DATA][PERSON_NAME] nơi" at bounding box center [601, 126] width 7 height 7
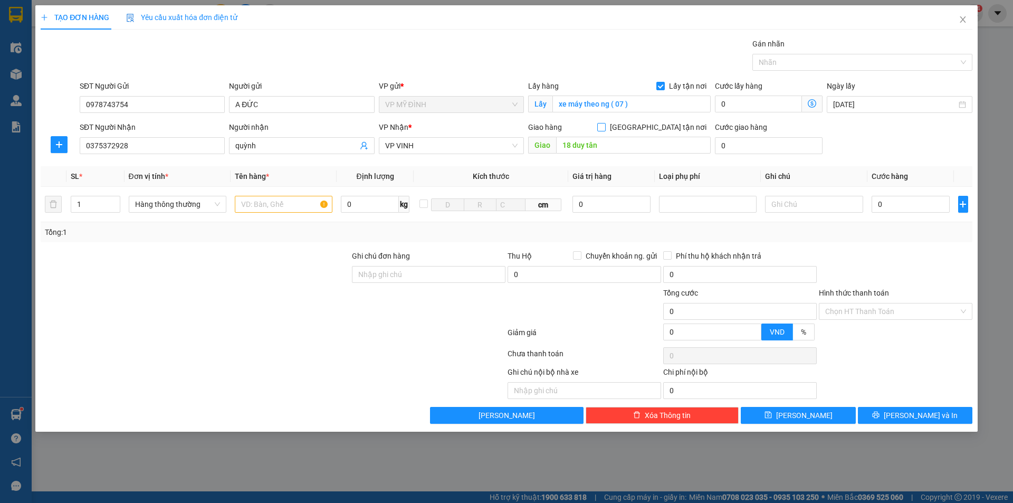
checkbox input "true"
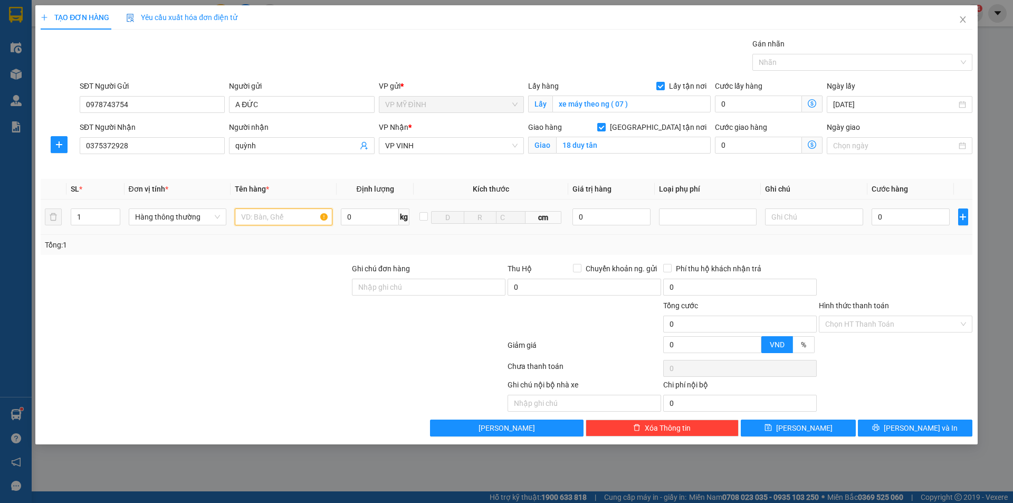
drag, startPoint x: 270, startPoint y: 219, endPoint x: 285, endPoint y: 216, distance: 15.6
click at [270, 219] on input "text" at bounding box center [284, 216] width 98 height 17
type input "d"
type input "điện thoại"
click at [585, 217] on input "0" at bounding box center [612, 216] width 79 height 17
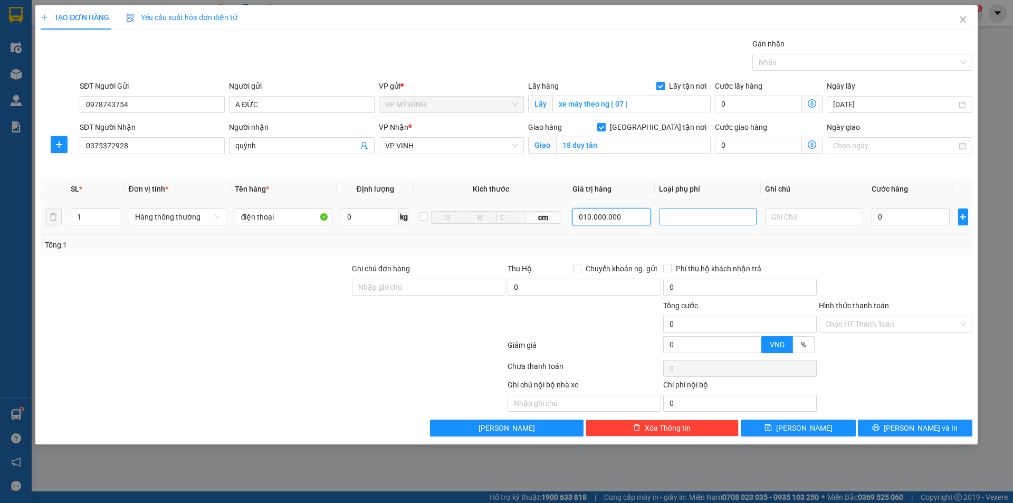
click at [698, 222] on div at bounding box center [708, 217] width 92 height 13
type input "10.000.000"
click at [695, 237] on div "Hàng giá trị cao" at bounding box center [708, 238] width 85 height 12
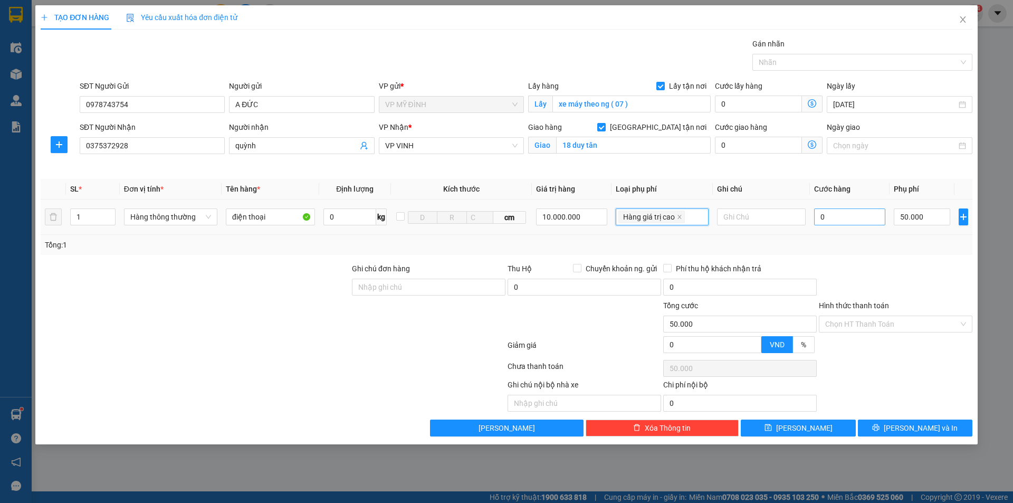
type input "50.000"
click at [849, 218] on input "0" at bounding box center [850, 216] width 72 height 17
type input "5"
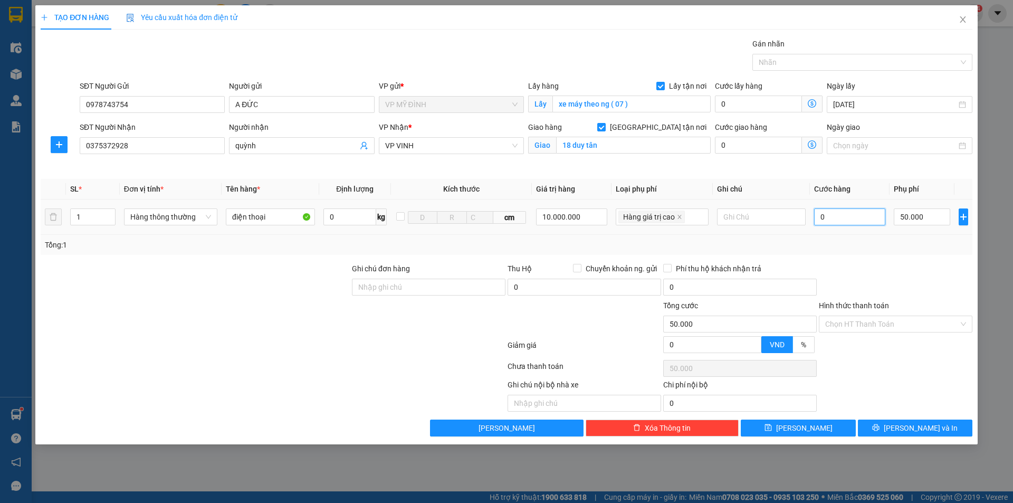
type input "50.005"
type input "50"
type input "50.050"
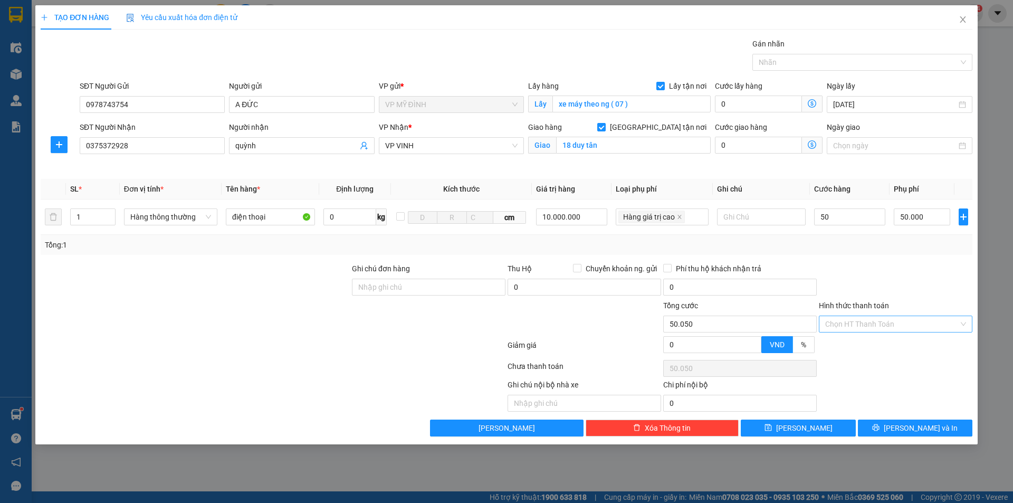
type input "50.000"
type input "100.000"
click at [889, 328] on input "Hình thức thanh toán" at bounding box center [893, 324] width 134 height 16
click at [879, 343] on div "Tại văn phòng" at bounding box center [896, 345] width 141 height 12
type input "0"
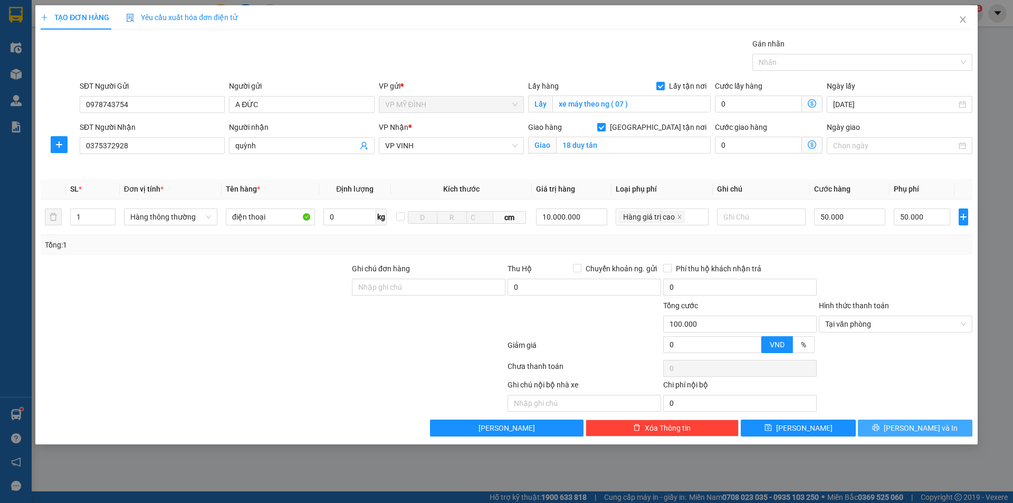
drag, startPoint x: 922, startPoint y: 426, endPoint x: 895, endPoint y: 409, distance: 32.1
click at [921, 426] on span "[PERSON_NAME] và In" at bounding box center [921, 428] width 74 height 12
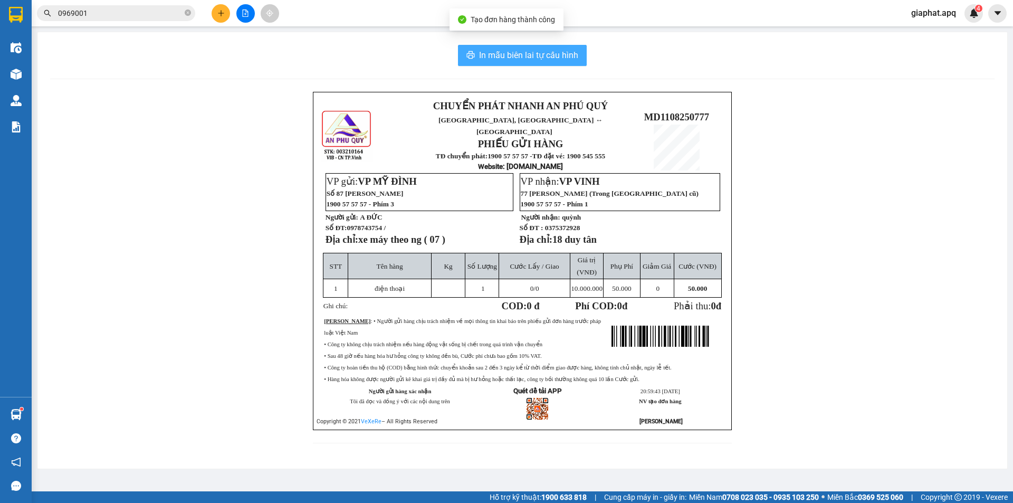
click at [554, 56] on span "In mẫu biên lai tự cấu hình" at bounding box center [528, 55] width 99 height 13
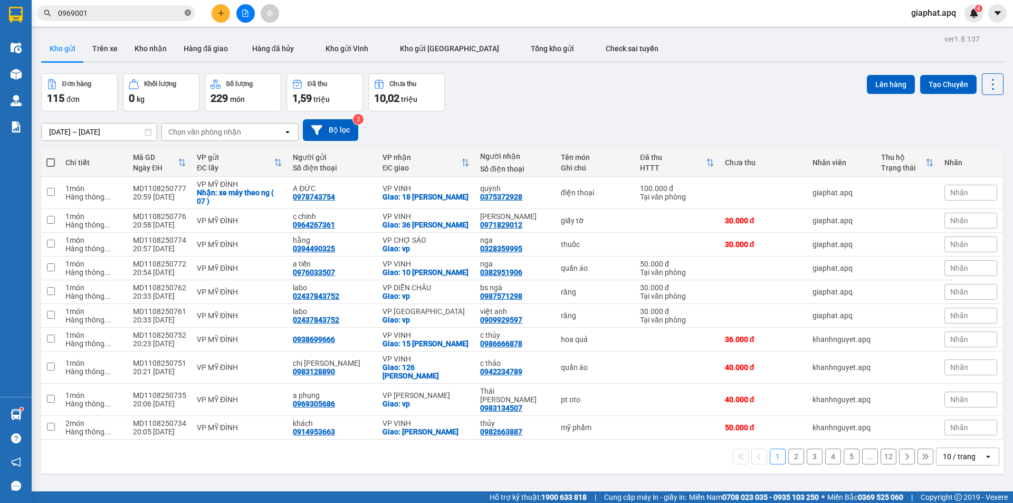
click at [191, 14] on icon "close-circle" at bounding box center [188, 13] width 6 height 6
click at [152, 11] on input "text" at bounding box center [120, 13] width 125 height 12
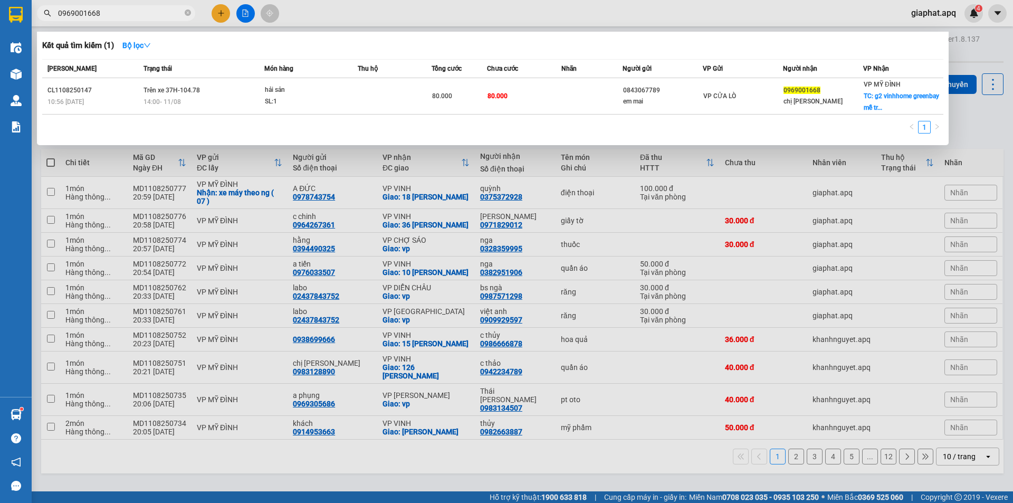
type input "0969001668"
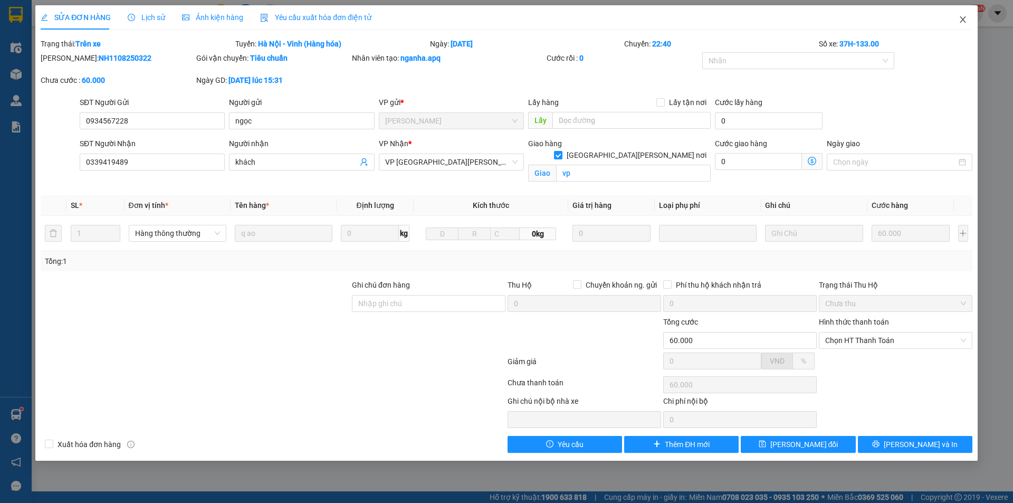
click at [963, 16] on icon "close" at bounding box center [963, 19] width 8 height 8
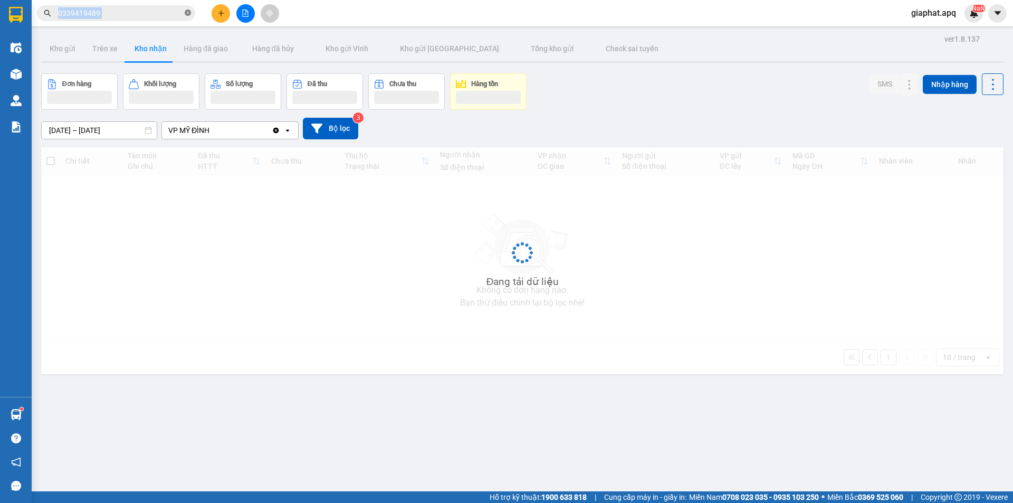
click at [186, 13] on span "0339419489" at bounding box center [116, 13] width 158 height 16
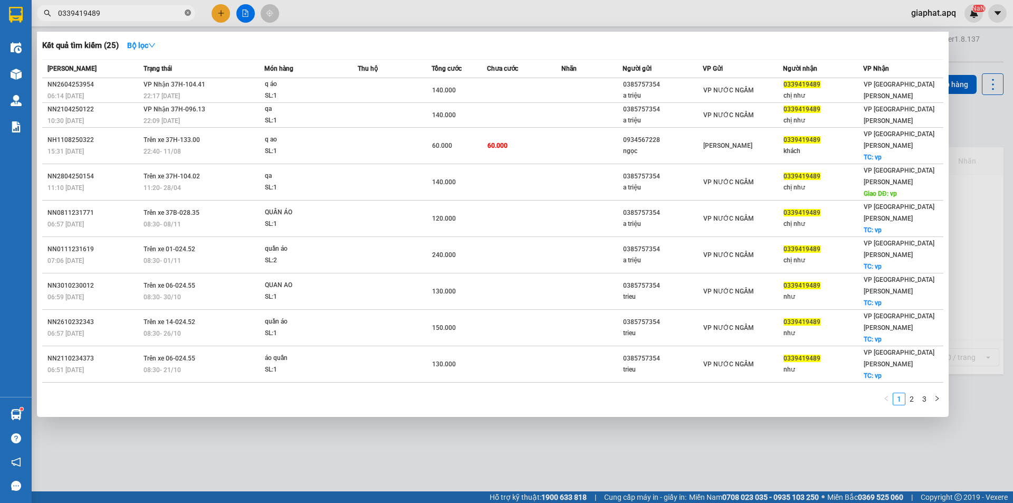
click at [186, 13] on icon "close-circle" at bounding box center [188, 13] width 6 height 6
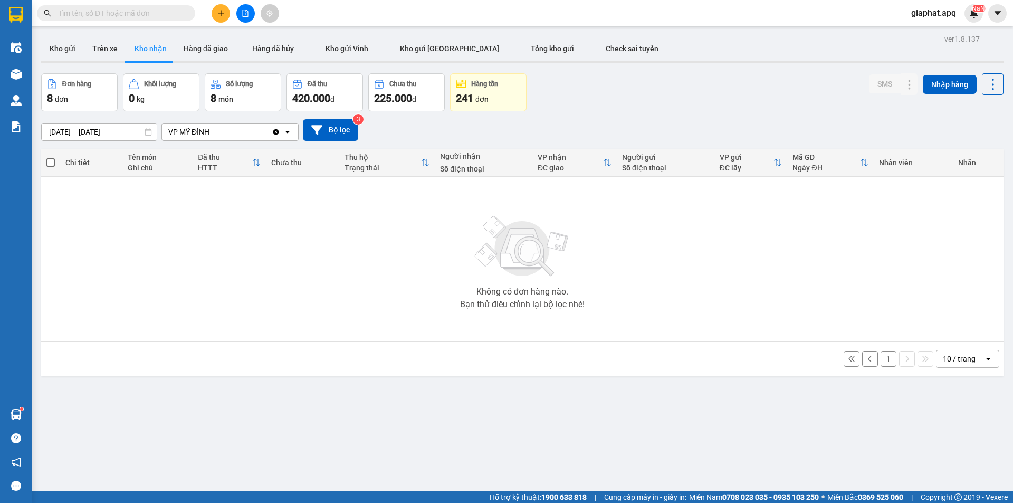
click at [220, 10] on icon "plus" at bounding box center [220, 13] width 7 height 7
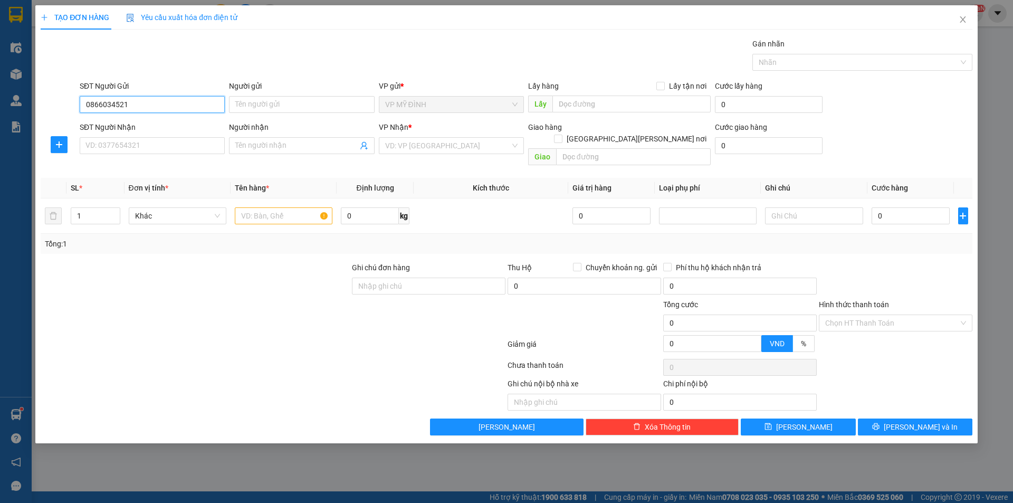
drag, startPoint x: 131, startPoint y: 106, endPoint x: 1, endPoint y: 73, distance: 134.9
click at [0, 73] on div "TẠO ĐƠN HÀNG Yêu cầu xuất [PERSON_NAME] điện tử Transit Pickup Surcharge Ids Tr…" at bounding box center [506, 251] width 1013 height 503
paste input "2437843752"
type input "02437843752"
click at [963, 22] on icon "close" at bounding box center [963, 19] width 8 height 8
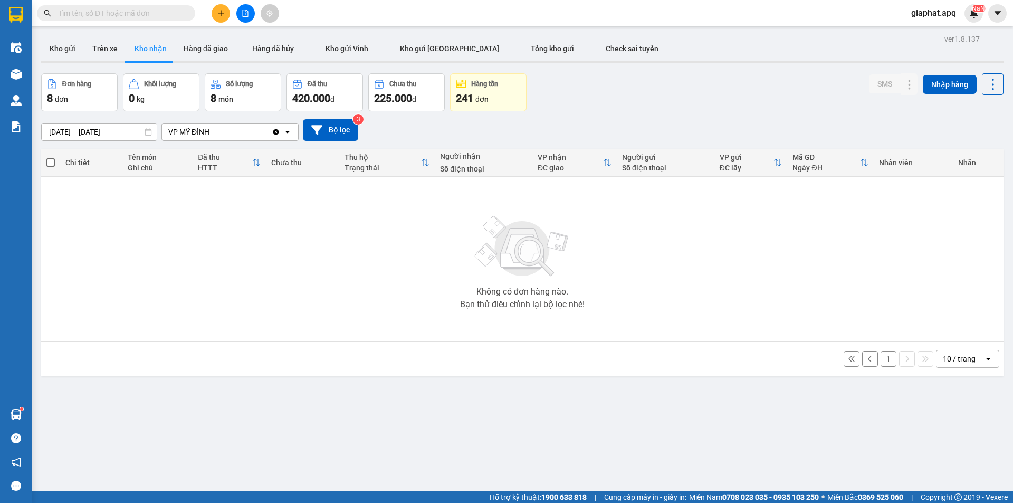
click at [147, 13] on input "text" at bounding box center [120, 13] width 125 height 12
click at [120, 16] on input "text" at bounding box center [120, 13] width 125 height 12
paste input "02437843752"
type input "02437843752"
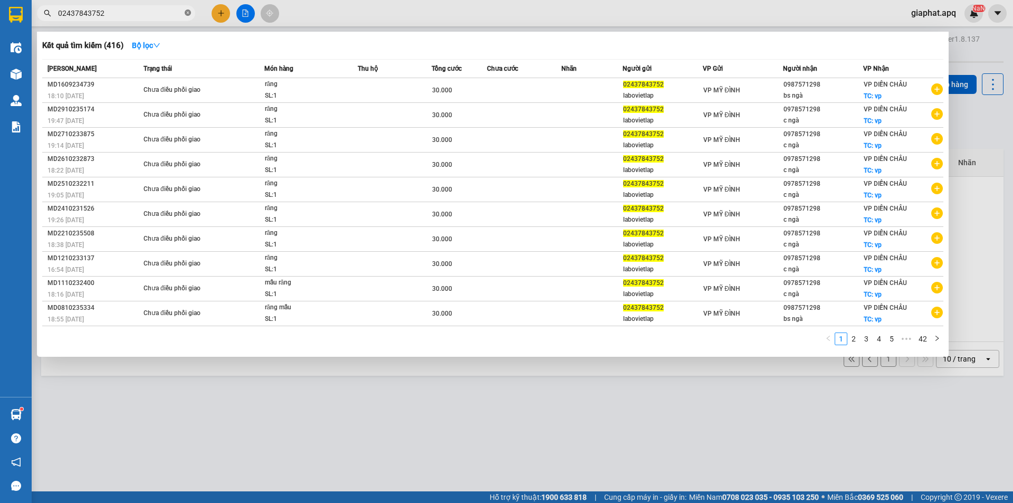
click at [185, 17] on span at bounding box center [188, 13] width 6 height 10
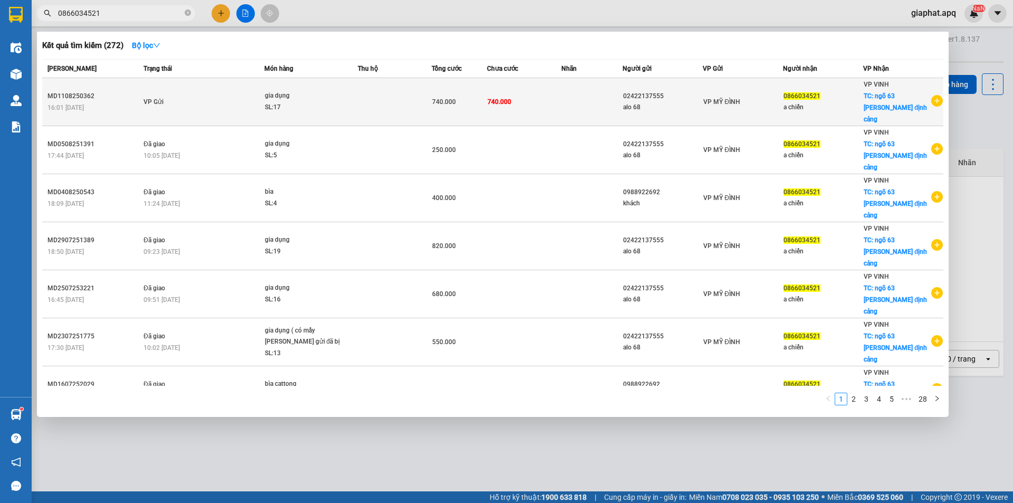
type input "0866034521"
click at [547, 99] on td "740.000" at bounding box center [524, 102] width 74 height 48
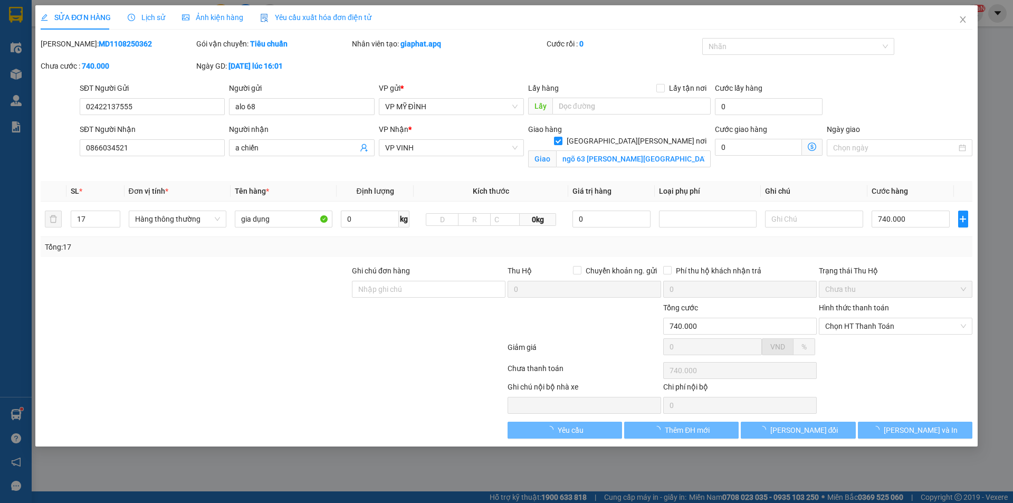
type input "02422137555"
type input "alo 68"
type input "0866034521"
type input "a chiến"
checkbox input "true"
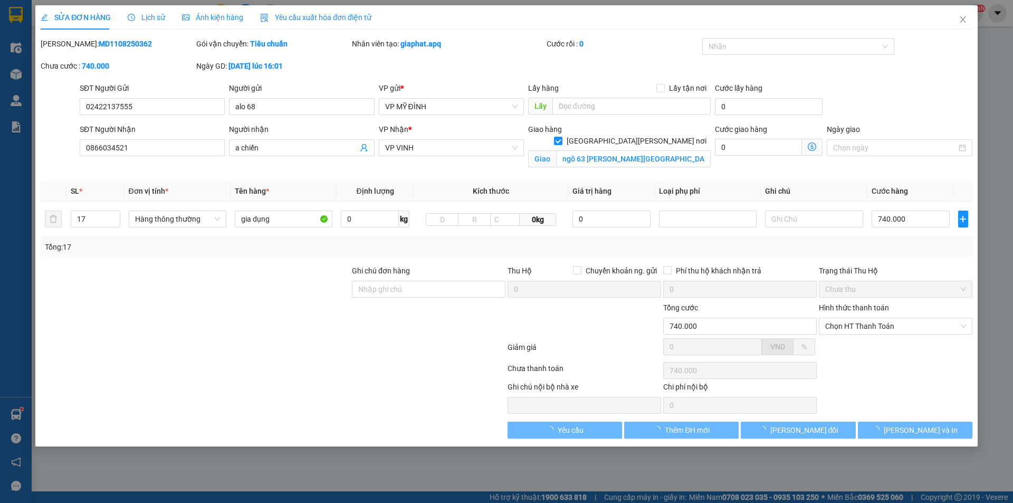
type input "ngõ 63 [PERSON_NAME][GEOGRAPHIC_DATA]"
type input "740.000"
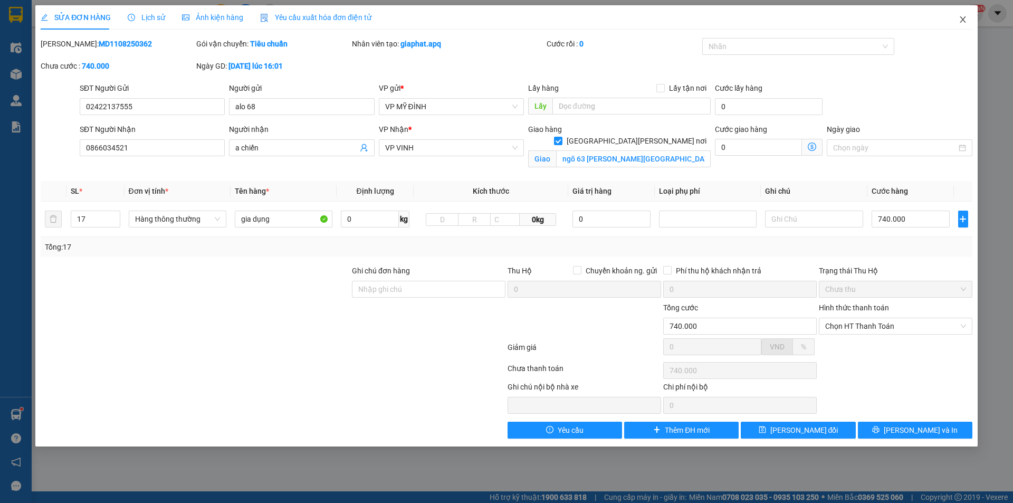
click at [966, 17] on icon "close" at bounding box center [963, 19] width 8 height 8
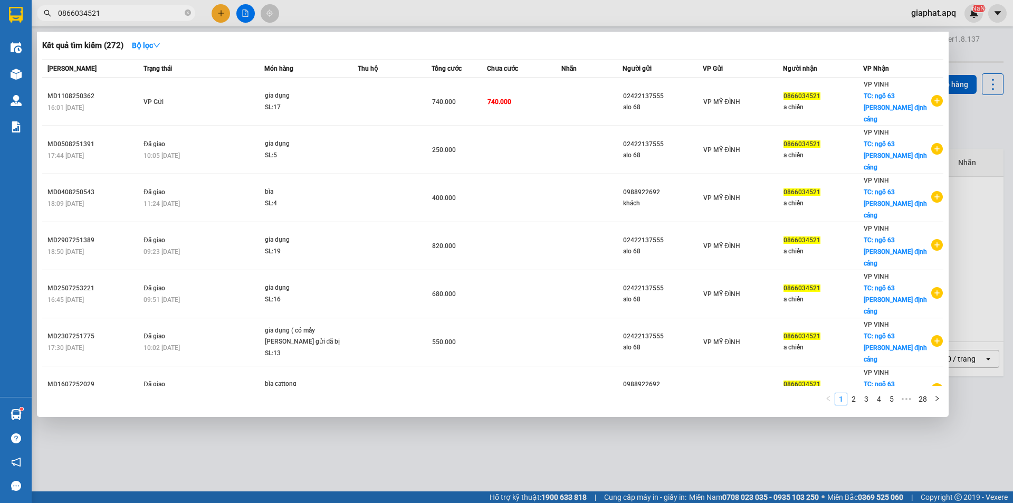
click at [131, 11] on input "0866034521" at bounding box center [120, 13] width 125 height 12
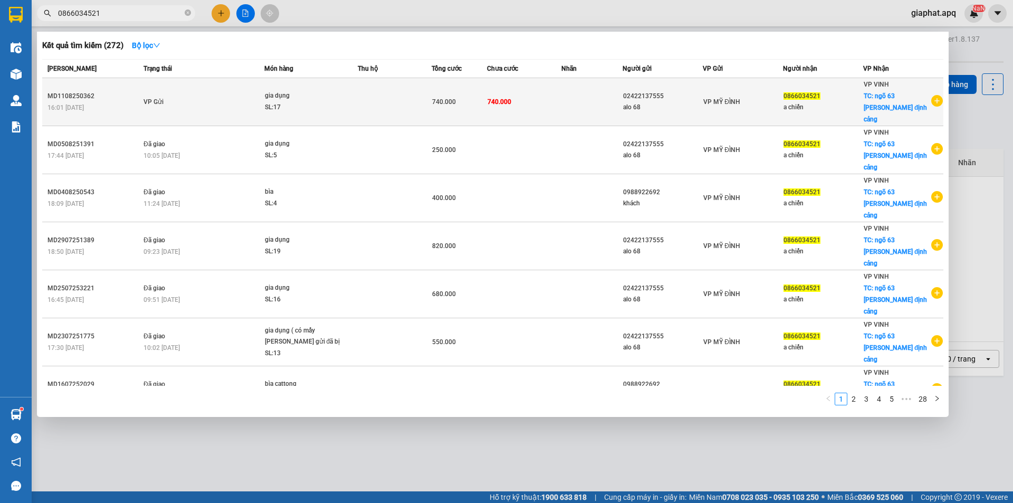
click at [825, 84] on td "0866034521 a chiến" at bounding box center [823, 102] width 80 height 48
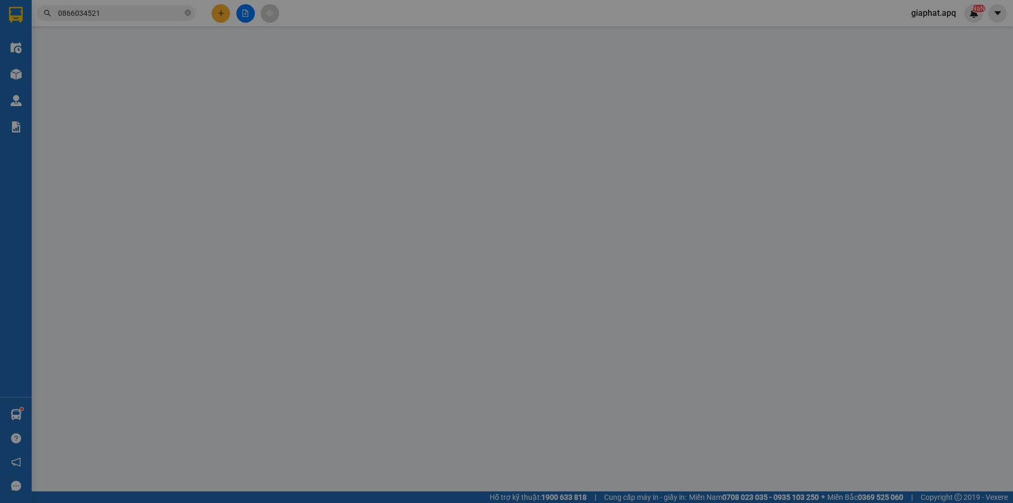
type input "02422137555"
type input "alo 68"
type input "0866034521"
type input "a chiến"
checkbox input "true"
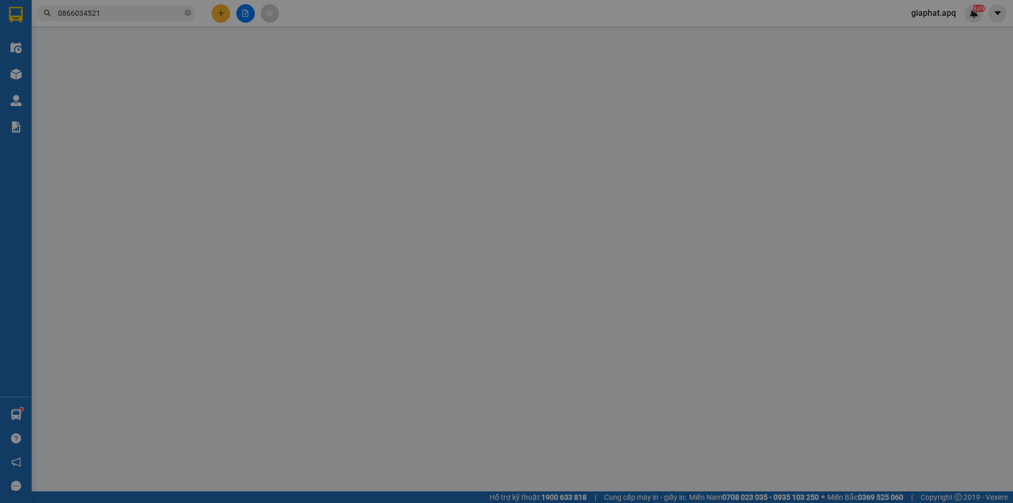
type input "ngõ 63 [PERSON_NAME][GEOGRAPHIC_DATA]"
type input "740.000"
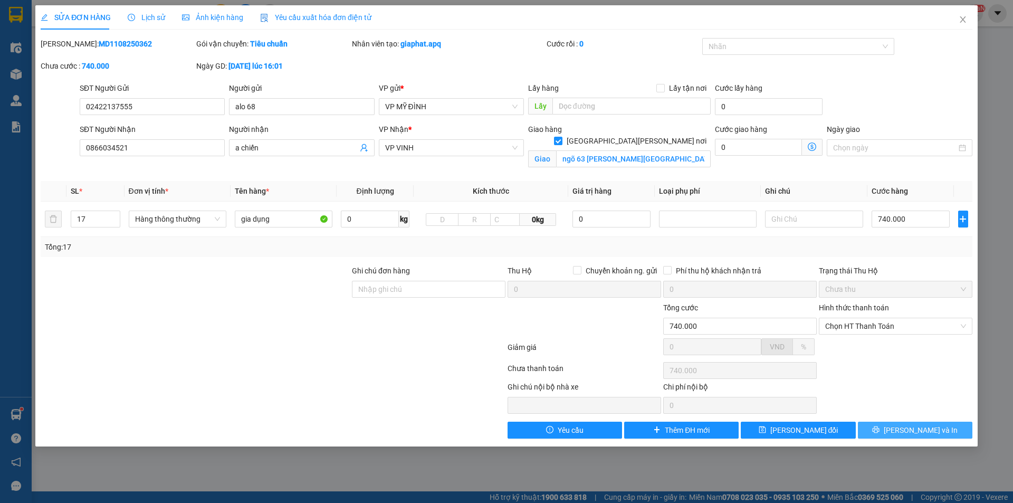
click at [877, 429] on button "[PERSON_NAME] và In" at bounding box center [915, 430] width 115 height 17
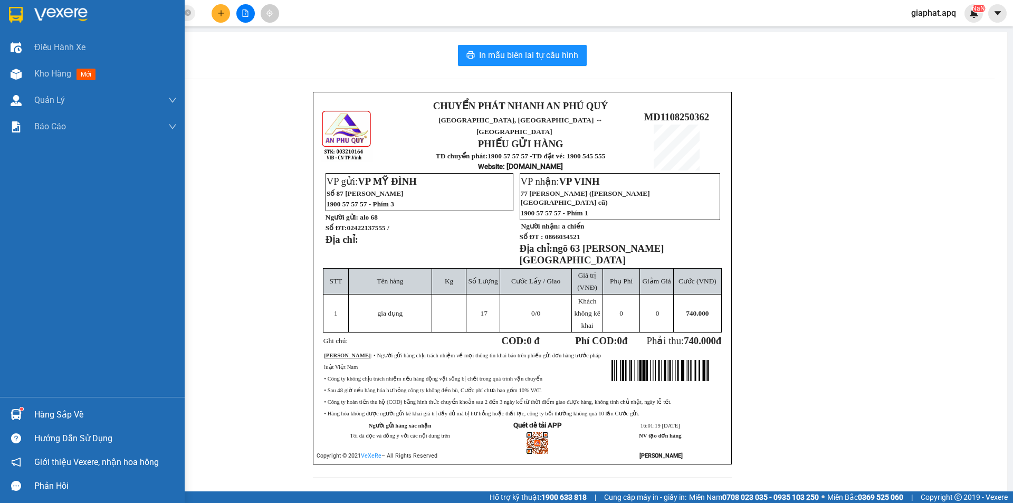
click at [17, 415] on img at bounding box center [16, 414] width 11 height 11
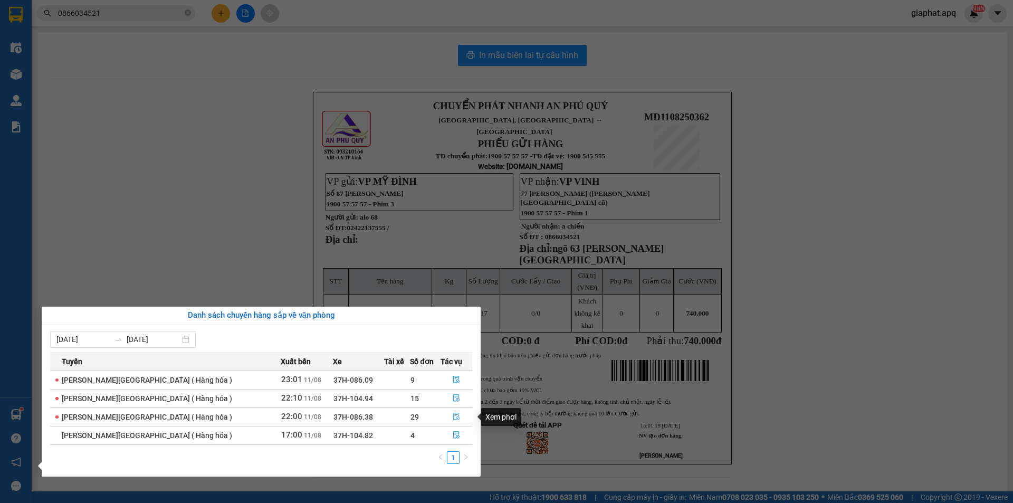
click at [453, 416] on icon "file-done" at bounding box center [456, 416] width 7 height 7
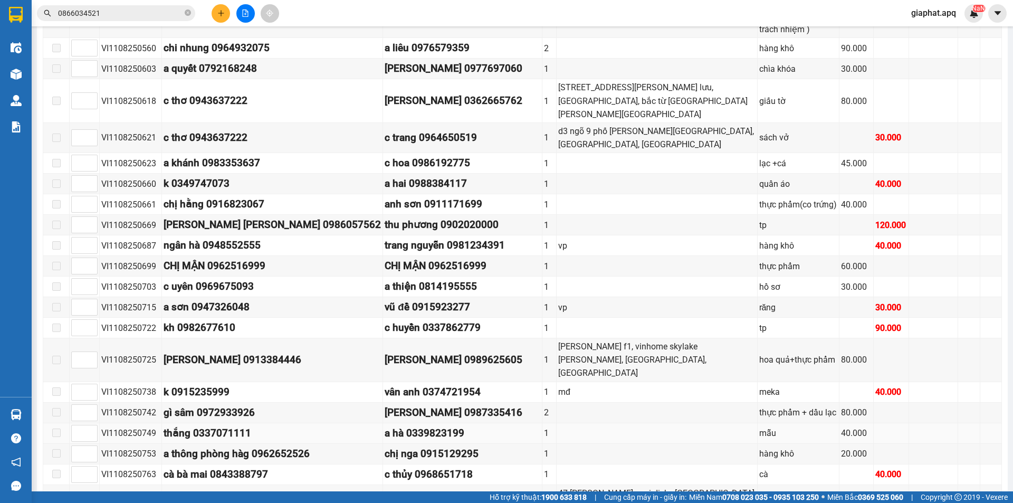
scroll to position [484, 0]
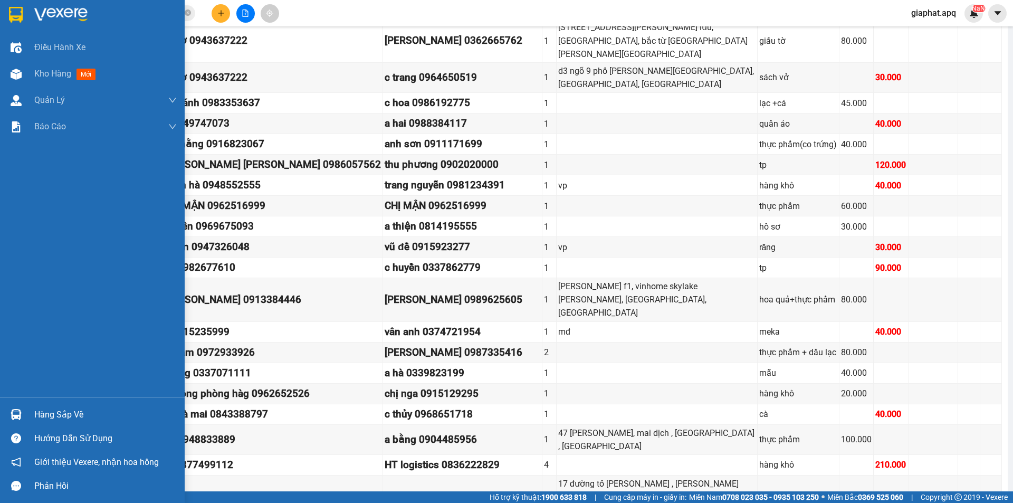
click at [20, 411] on img at bounding box center [16, 414] width 11 height 11
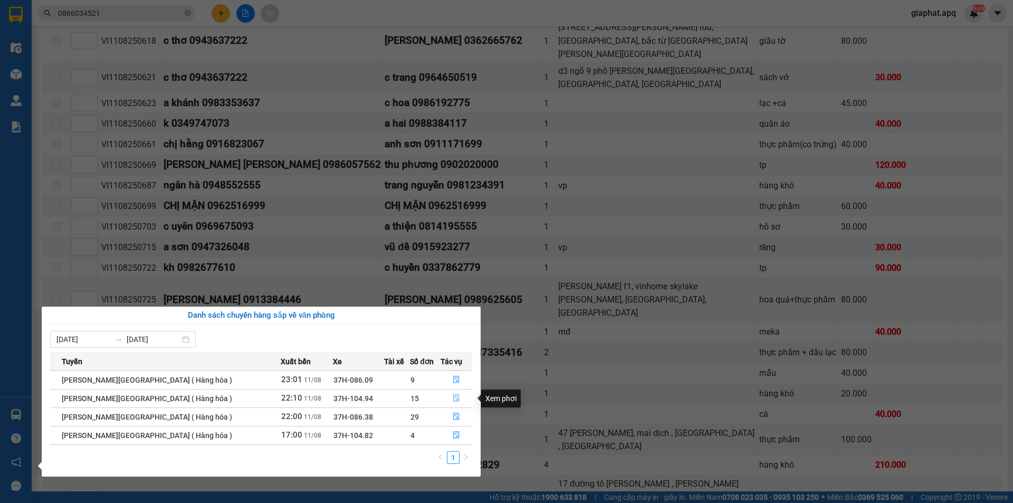
click at [453, 396] on icon "file-done" at bounding box center [456, 397] width 7 height 7
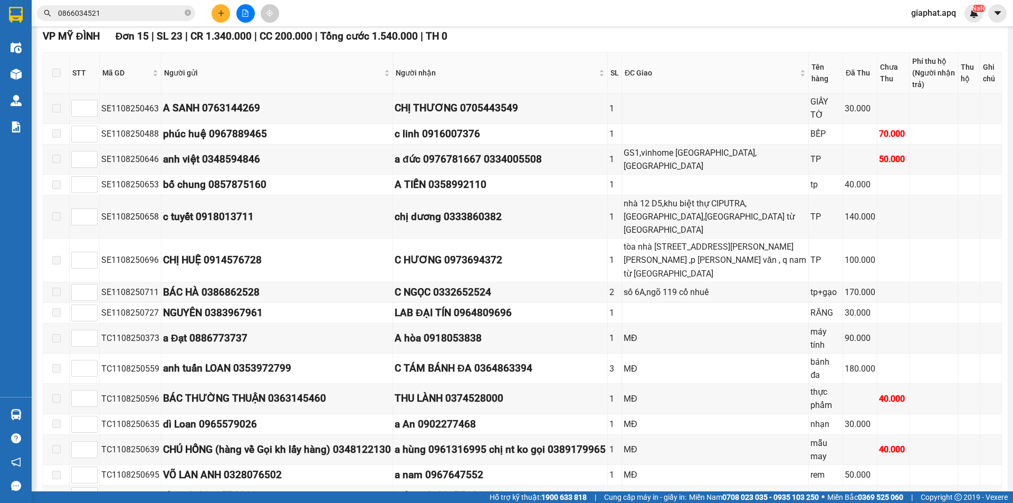
scroll to position [186, 0]
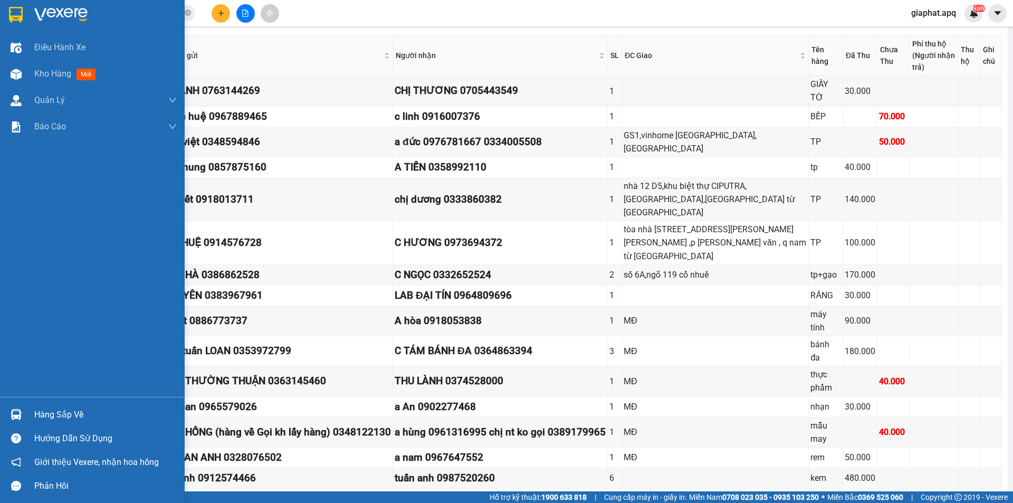
click at [19, 410] on img at bounding box center [16, 414] width 11 height 11
